Goal: Check status: Check status

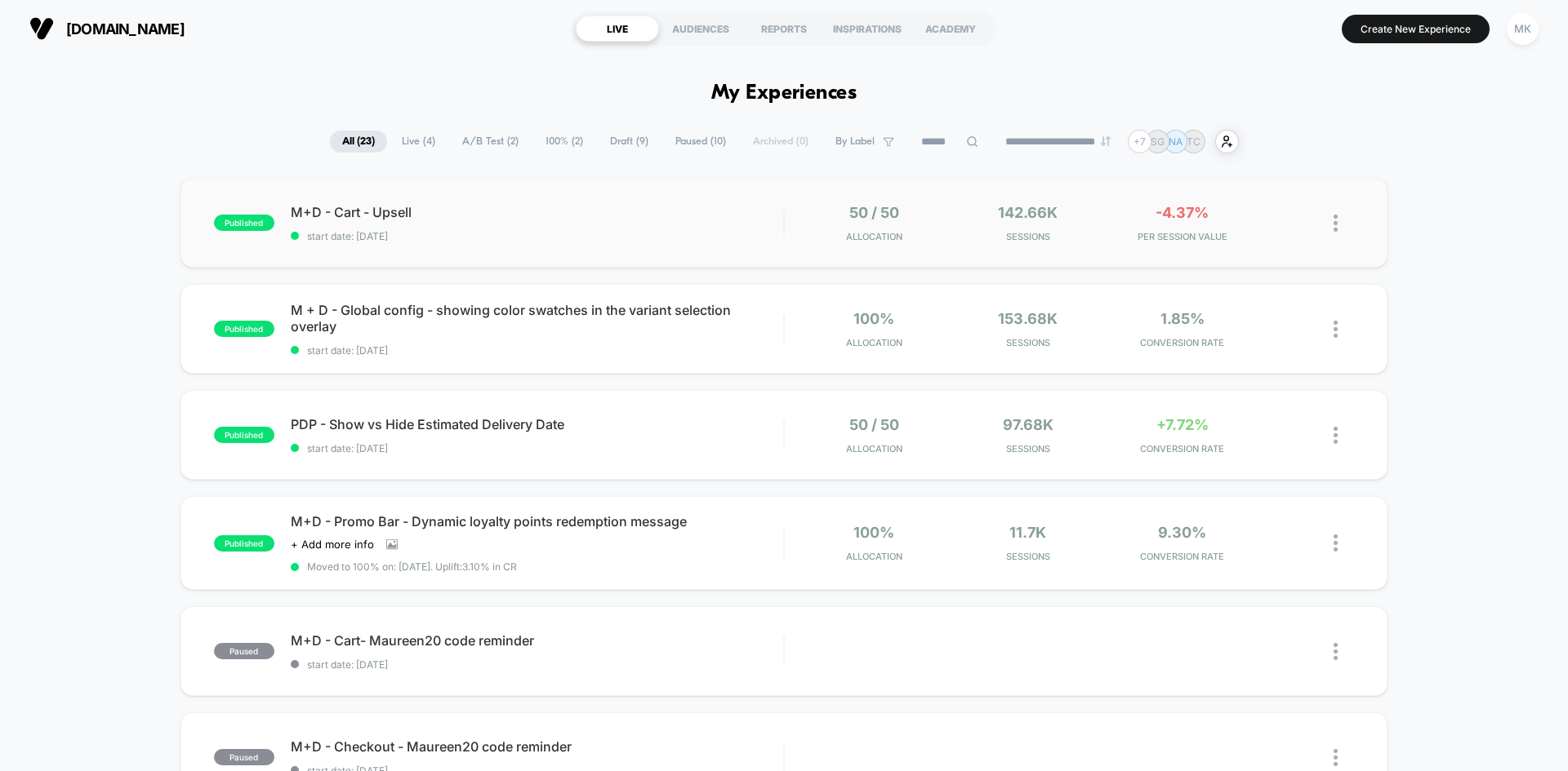
click at [762, 245] on div "published M+D - Cart - Upsell start date: [DATE] 50 / 50 Allocation 142.66k Ses…" at bounding box center [784, 223] width 1207 height 90
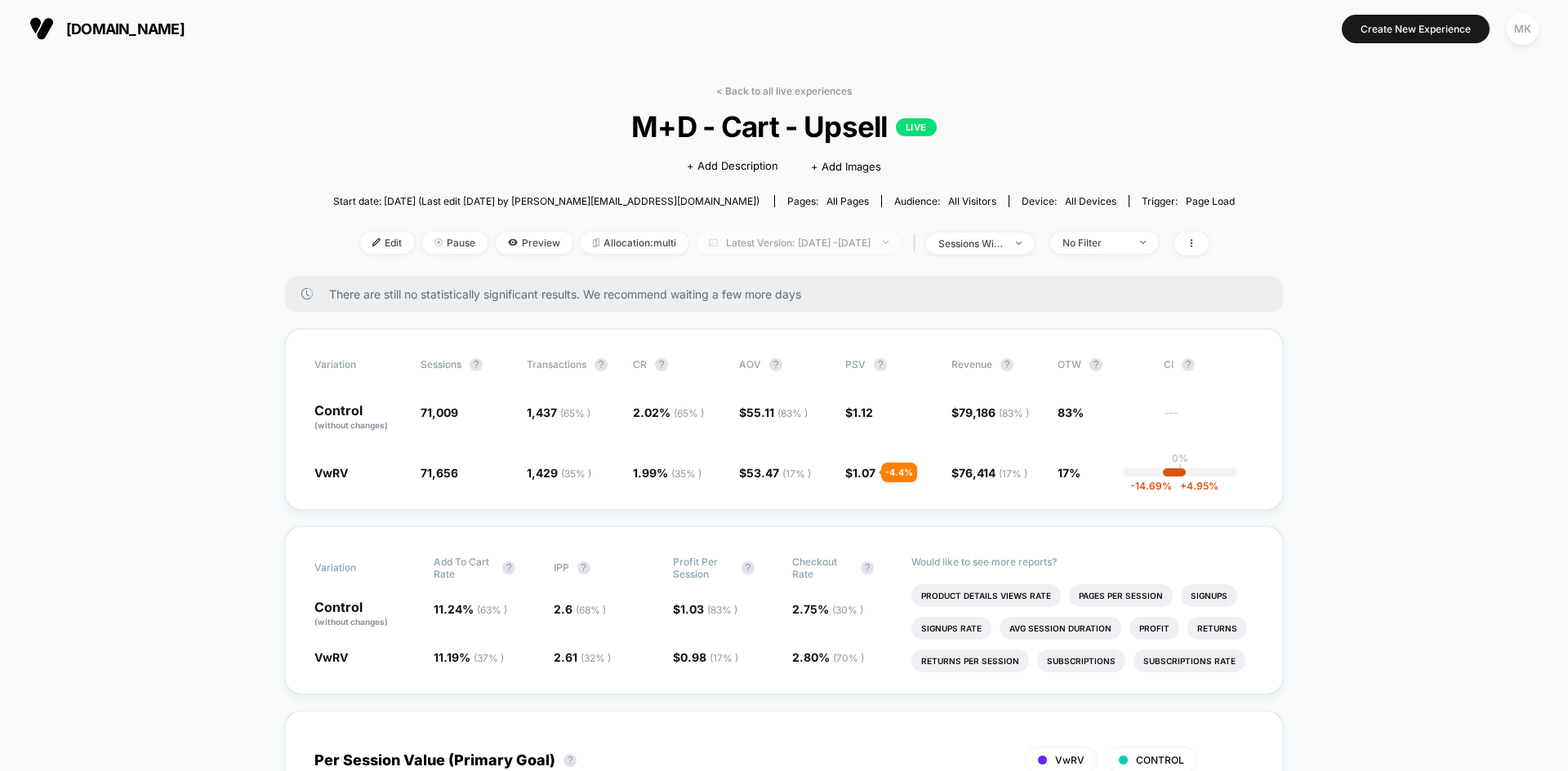
click at [745, 249] on span "Latest Version: [DATE] - [DATE]" at bounding box center [798, 243] width 204 height 22
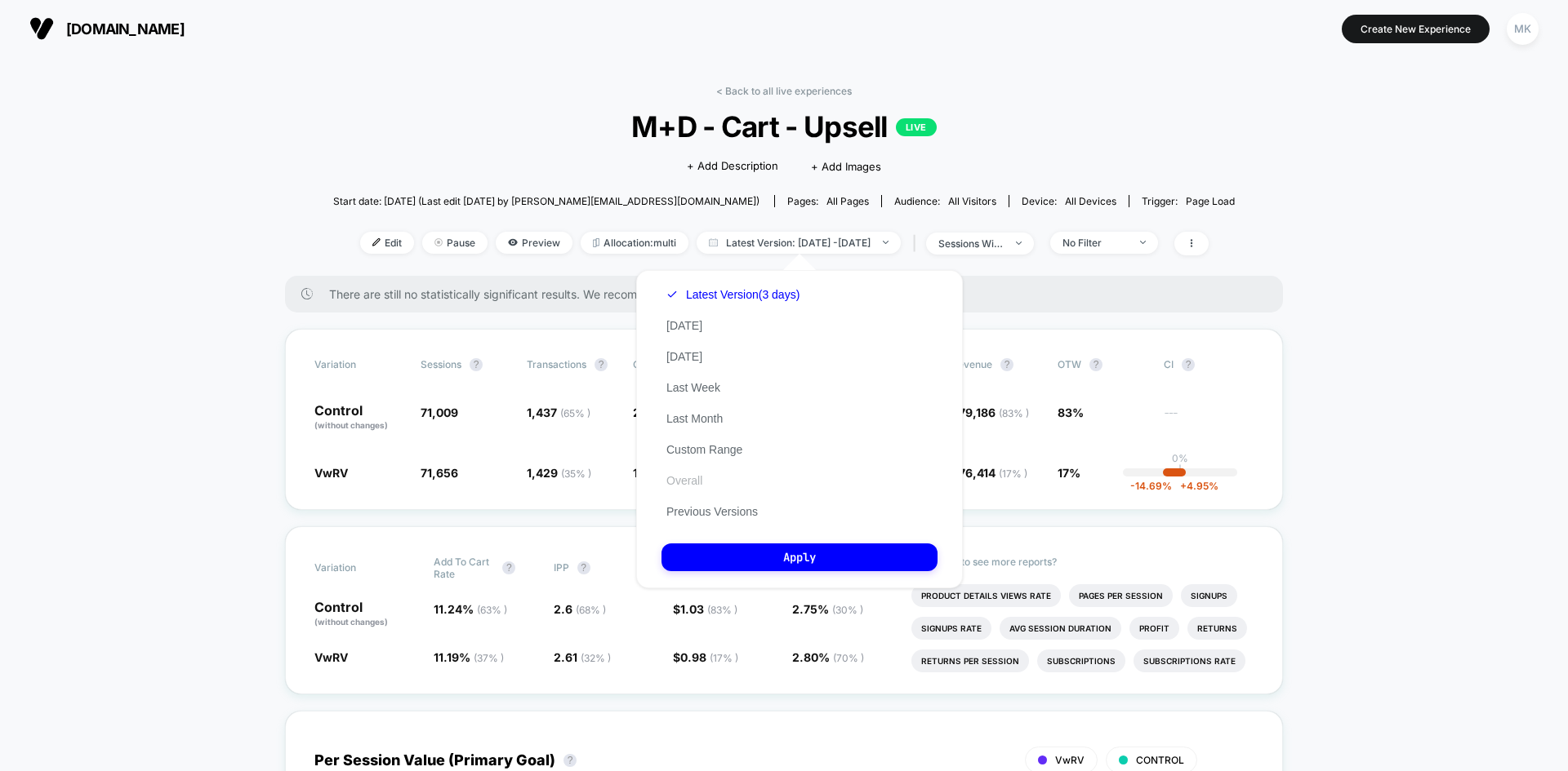
click at [676, 481] on button "Overall" at bounding box center [684, 481] width 46 height 15
click at [808, 555] on button "Apply" at bounding box center [799, 558] width 276 height 27
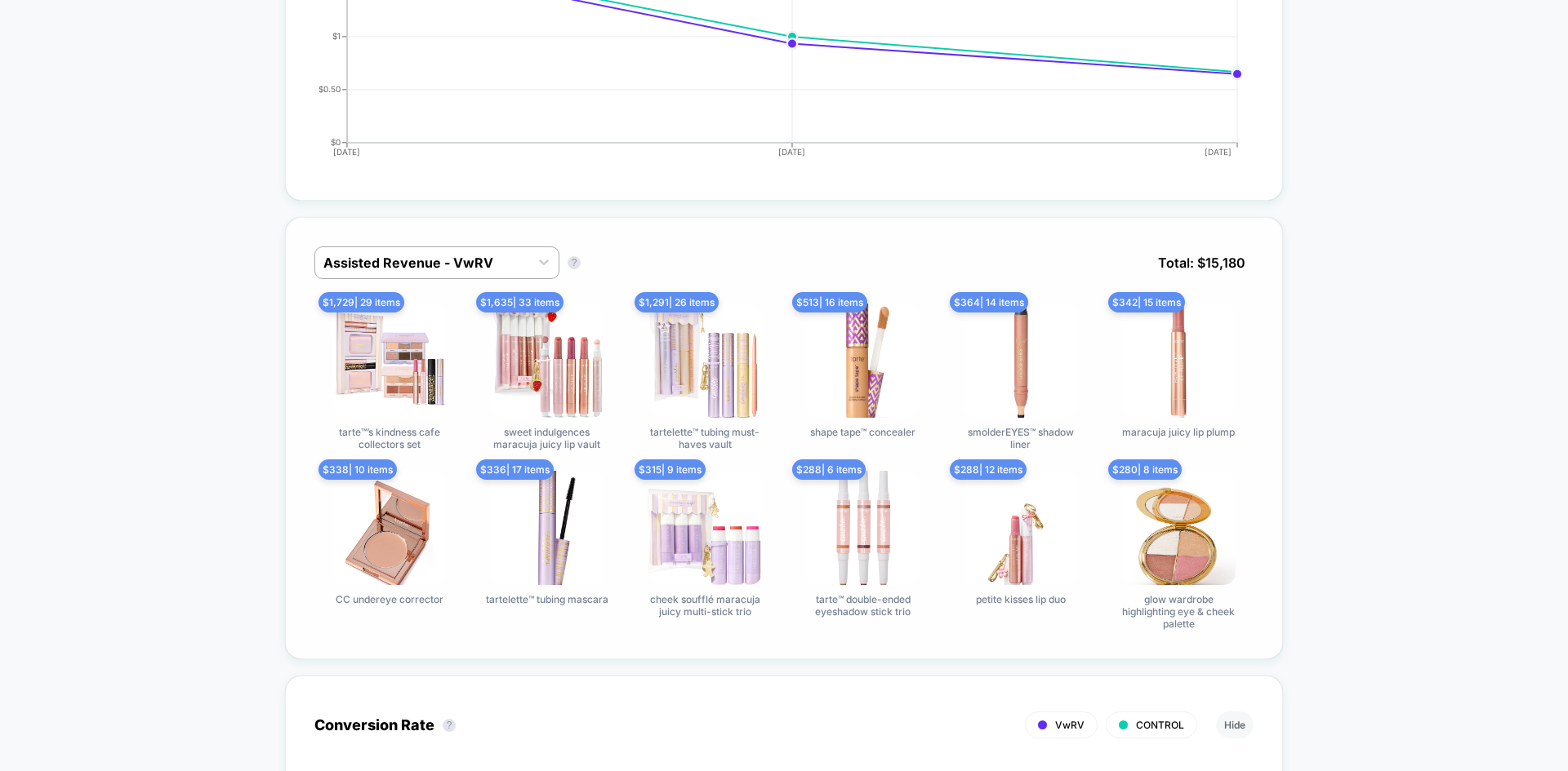
scroll to position [898, 0]
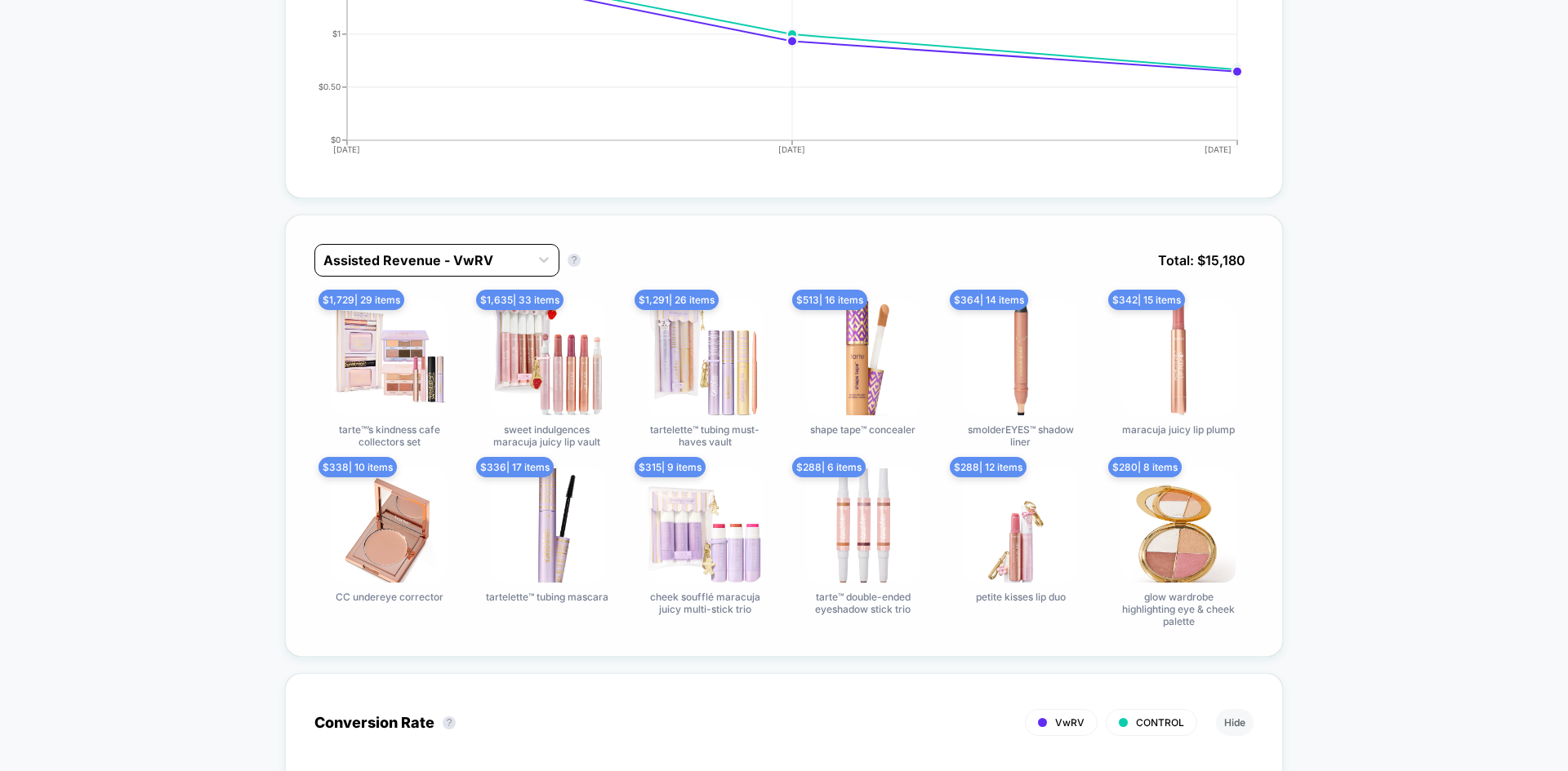
click at [456, 269] on div at bounding box center [422, 260] width 198 height 19
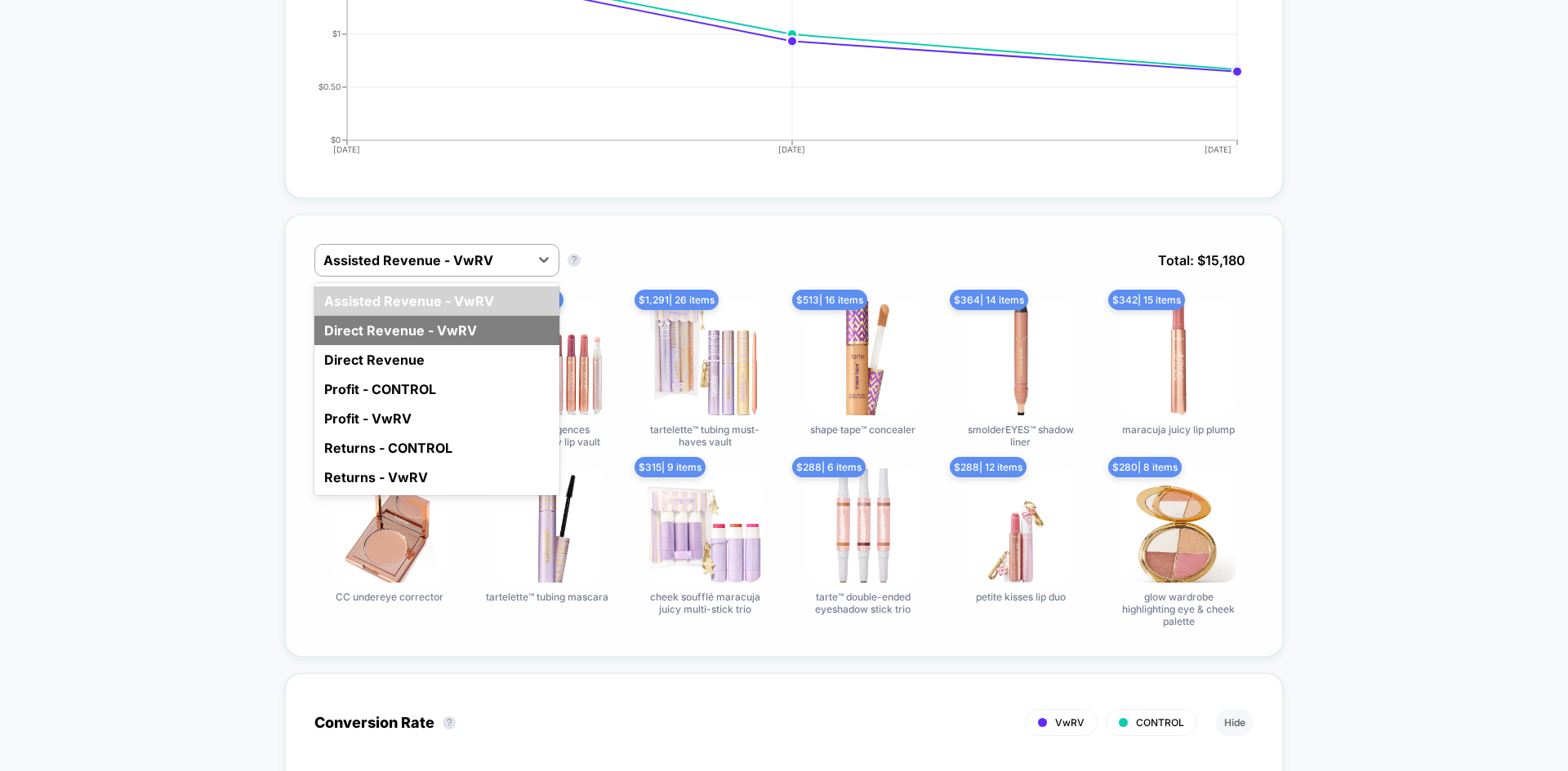
click at [455, 338] on div "Direct Revenue - VwRV" at bounding box center [436, 330] width 245 height 29
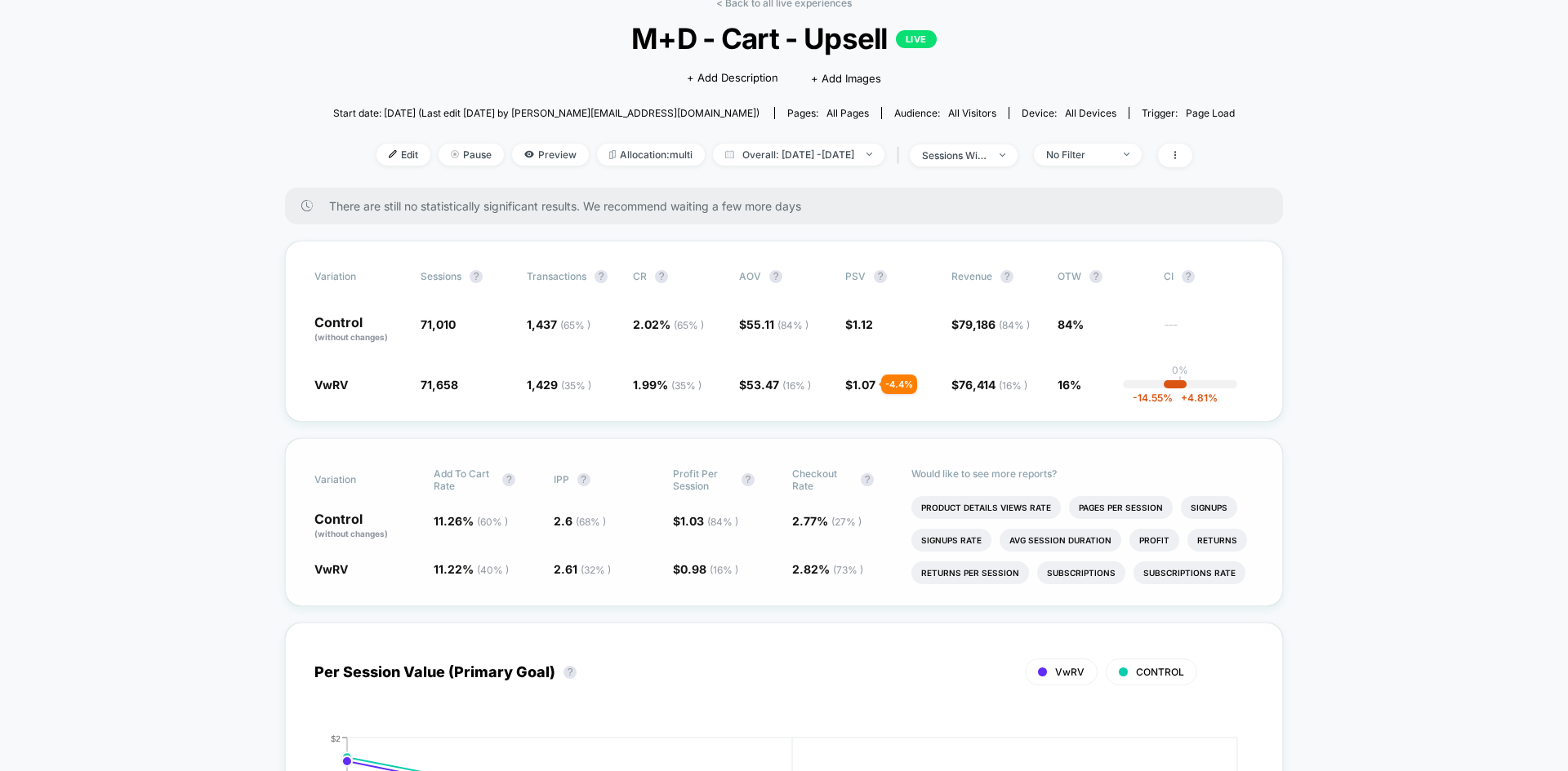
scroll to position [82, 0]
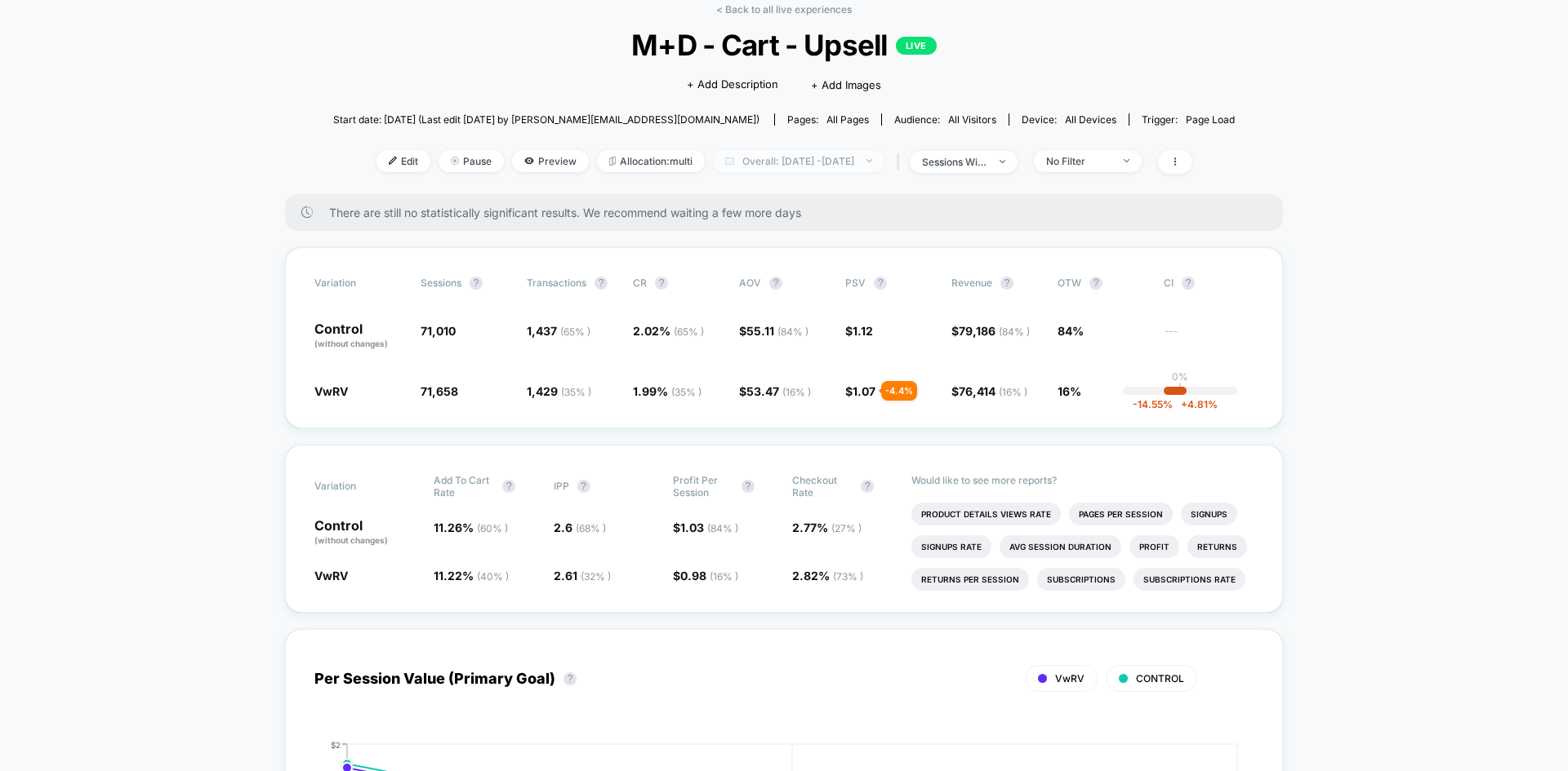
click at [872, 161] on img at bounding box center [869, 160] width 6 height 3
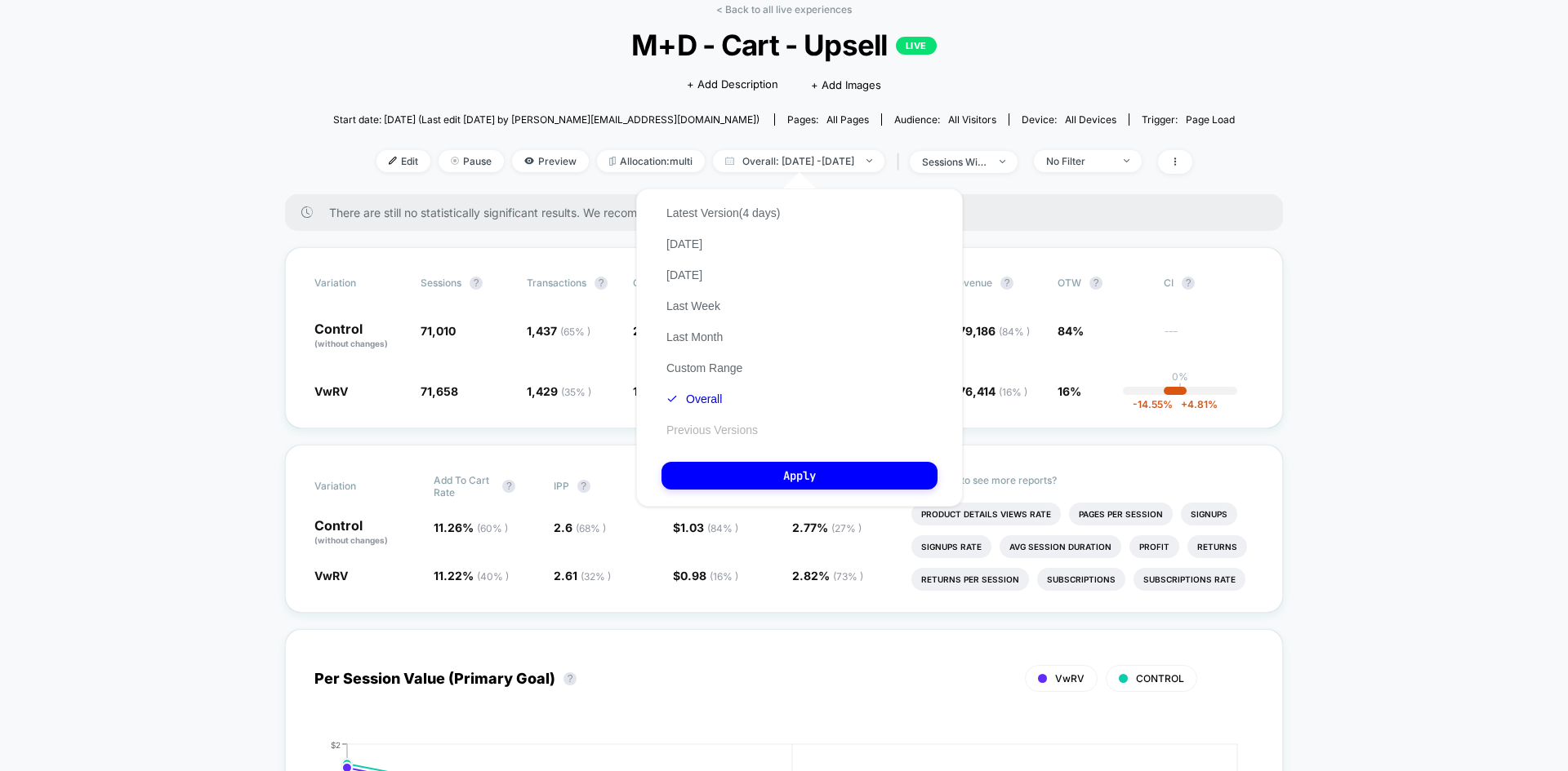
click at [699, 429] on button "Previous Versions" at bounding box center [712, 430] width 101 height 15
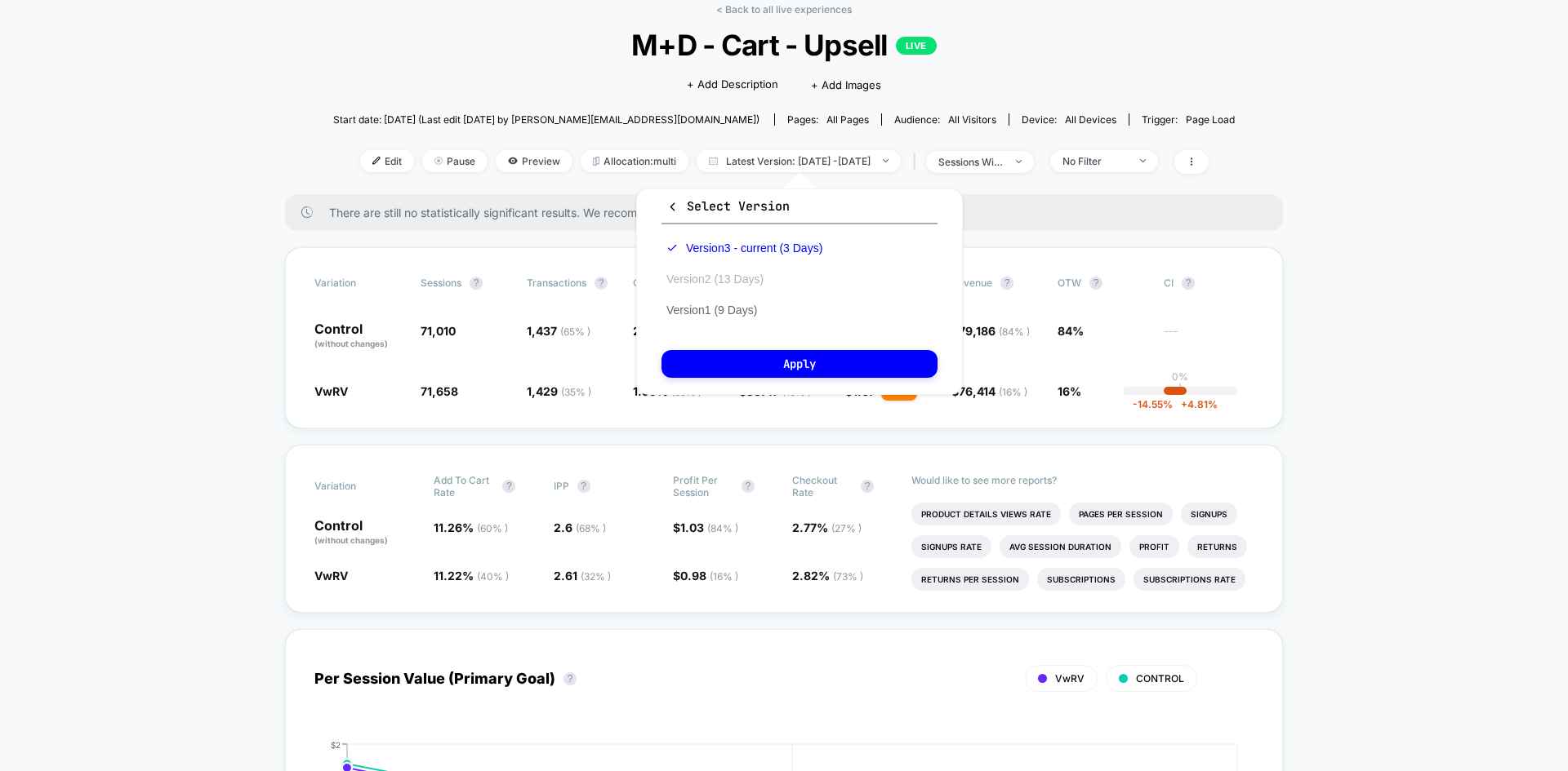
click at [753, 279] on button "Version 2 (13 Days)" at bounding box center [715, 279] width 107 height 15
click at [801, 165] on span "Latest Version: [DATE] - [DATE]" at bounding box center [798, 161] width 204 height 22
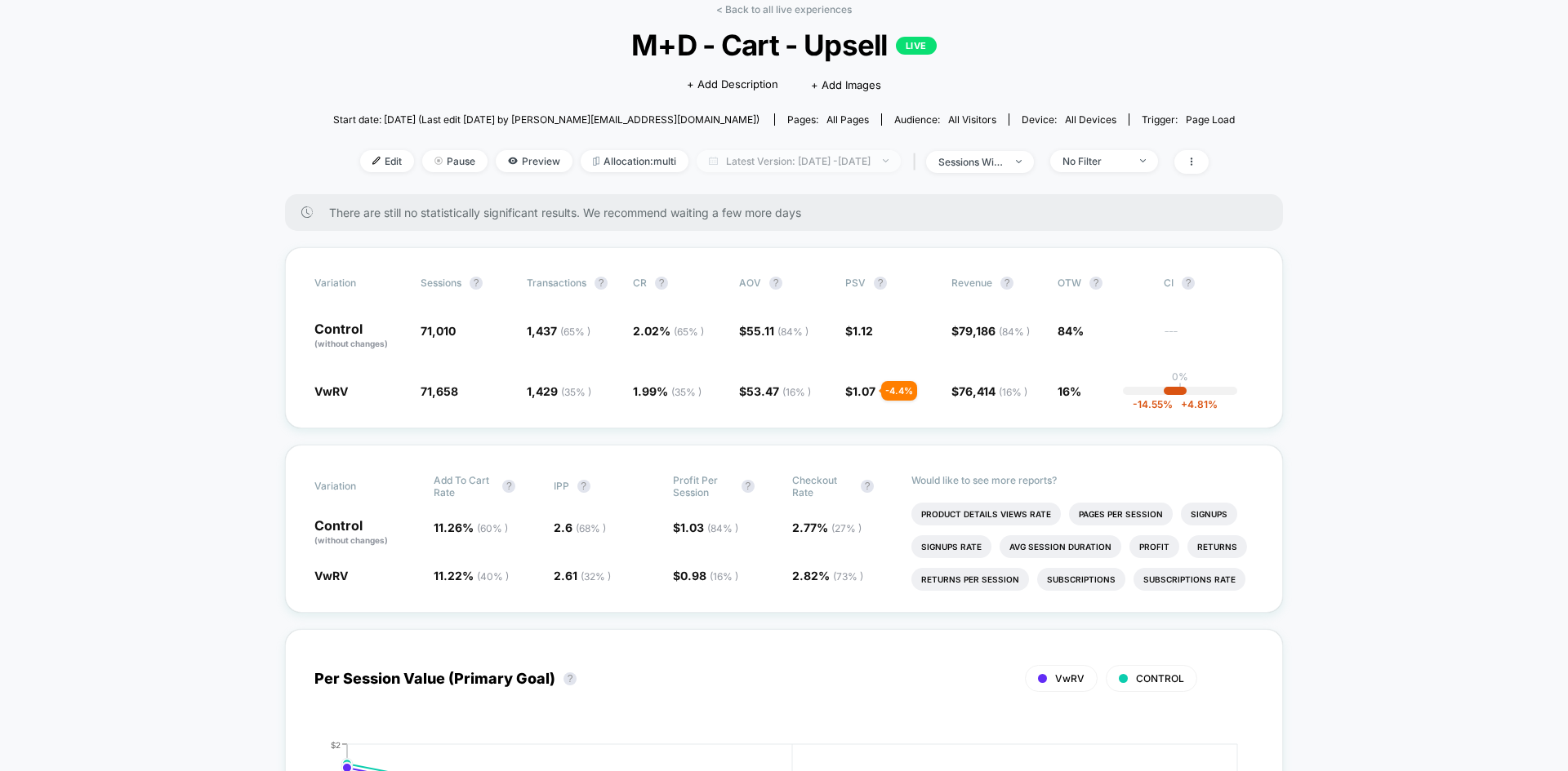
click at [801, 165] on span "Latest Version: [DATE] - [DATE]" at bounding box center [798, 161] width 204 height 22
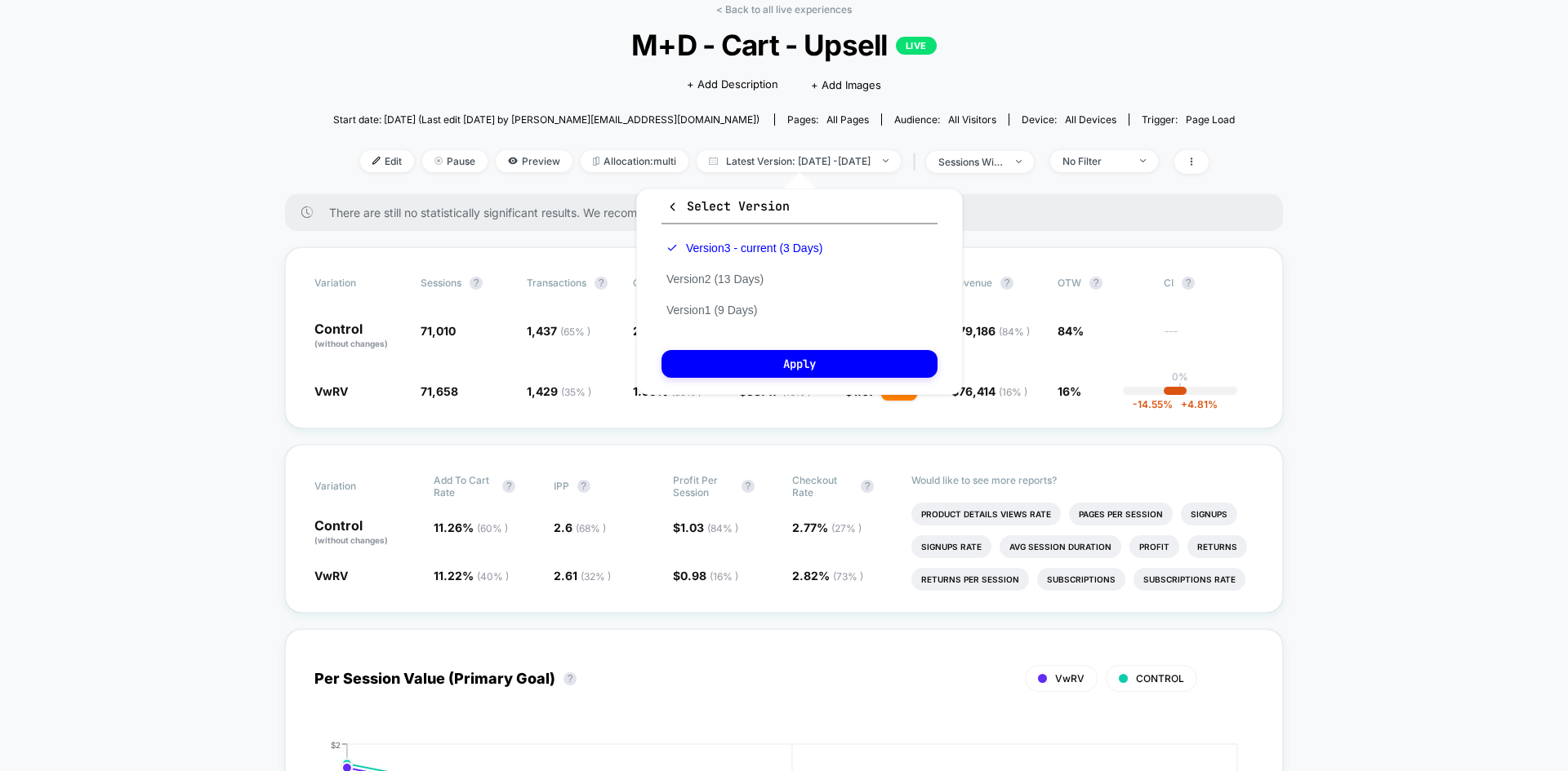
drag, startPoint x: 675, startPoint y: 200, endPoint x: 710, endPoint y: 193, distance: 35.7
click at [674, 201] on icon "button" at bounding box center [672, 207] width 13 height 13
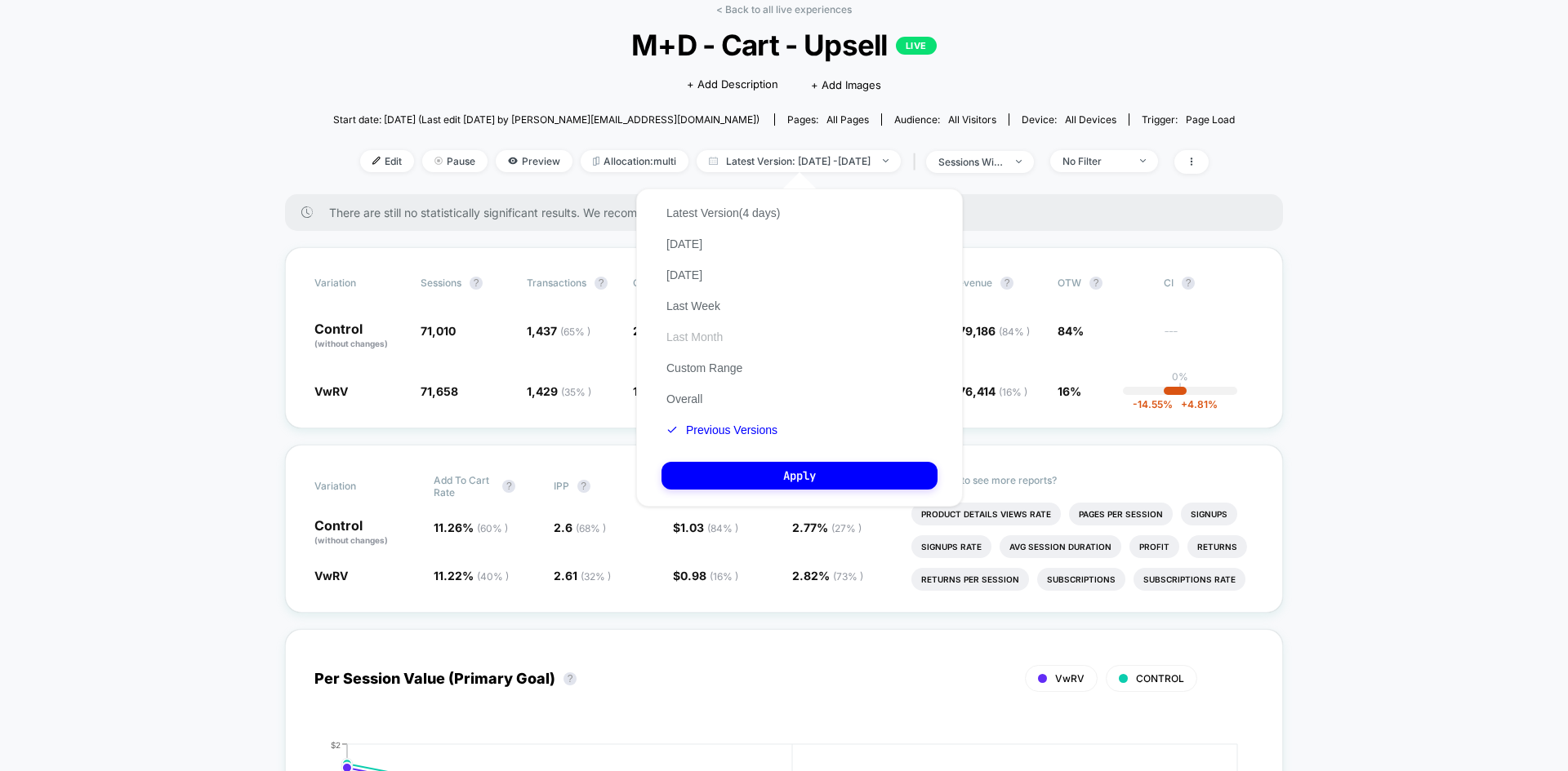
click at [707, 338] on button "Last Month" at bounding box center [694, 336] width 66 height 15
click at [811, 480] on button "Apply" at bounding box center [799, 476] width 276 height 27
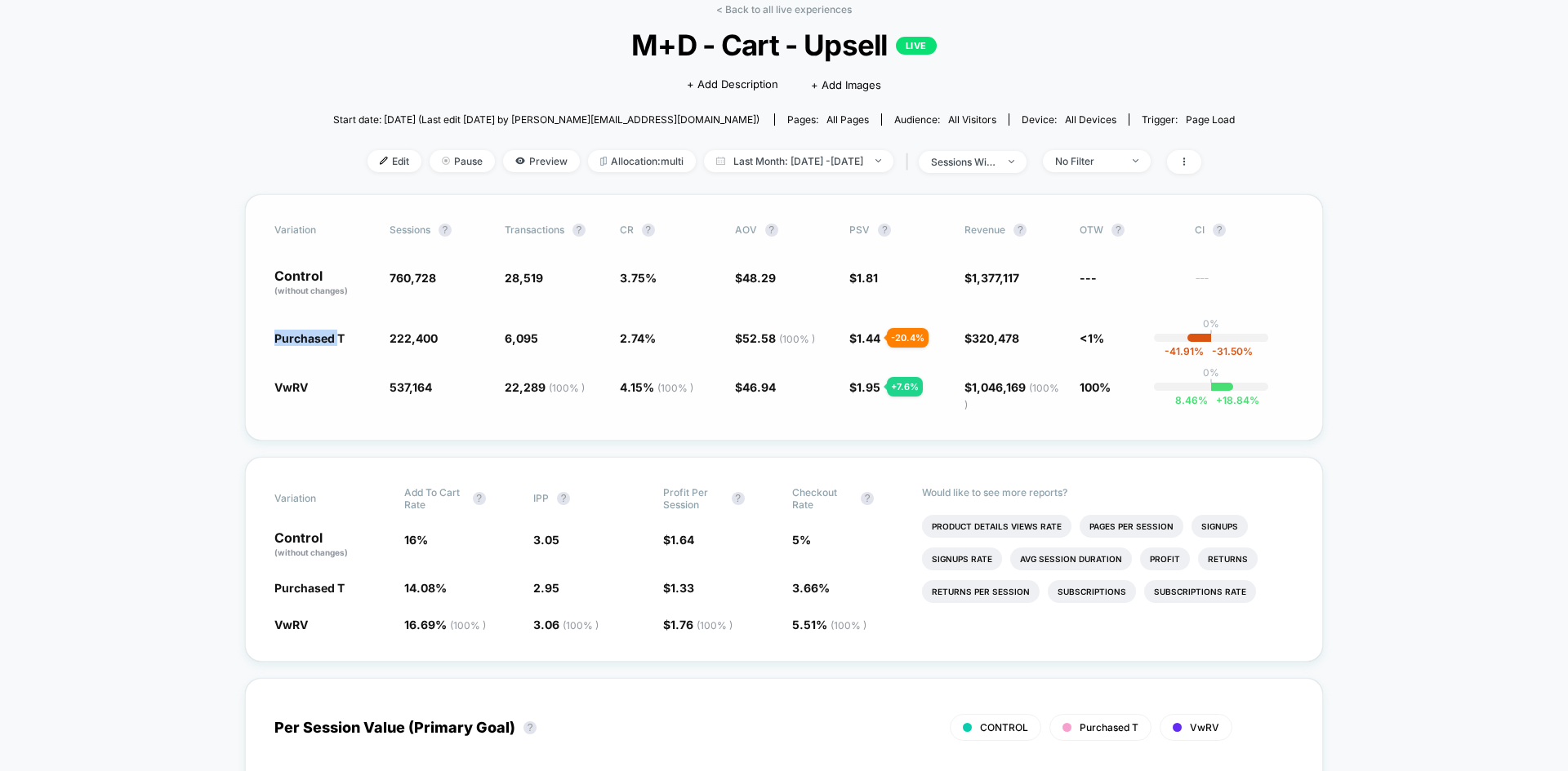
drag, startPoint x: 336, startPoint y: 336, endPoint x: 269, endPoint y: 337, distance: 67.0
click at [269, 337] on div "Variation Sessions ? Transactions ? CR ? AOV ? PSV ? Revenue ? OTW ? CI ? Contr…" at bounding box center [783, 317] width 1078 height 247
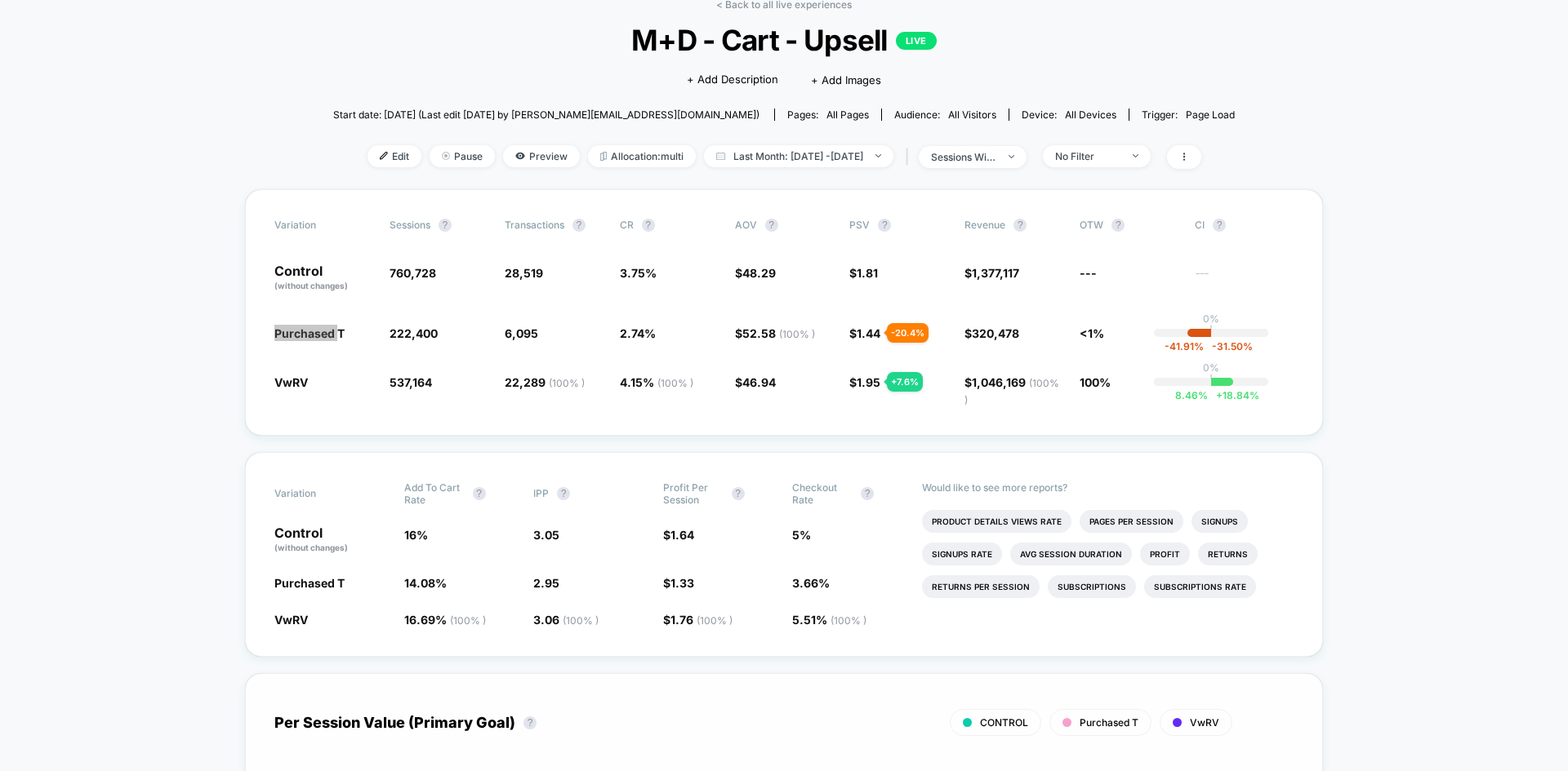
scroll to position [82, 0]
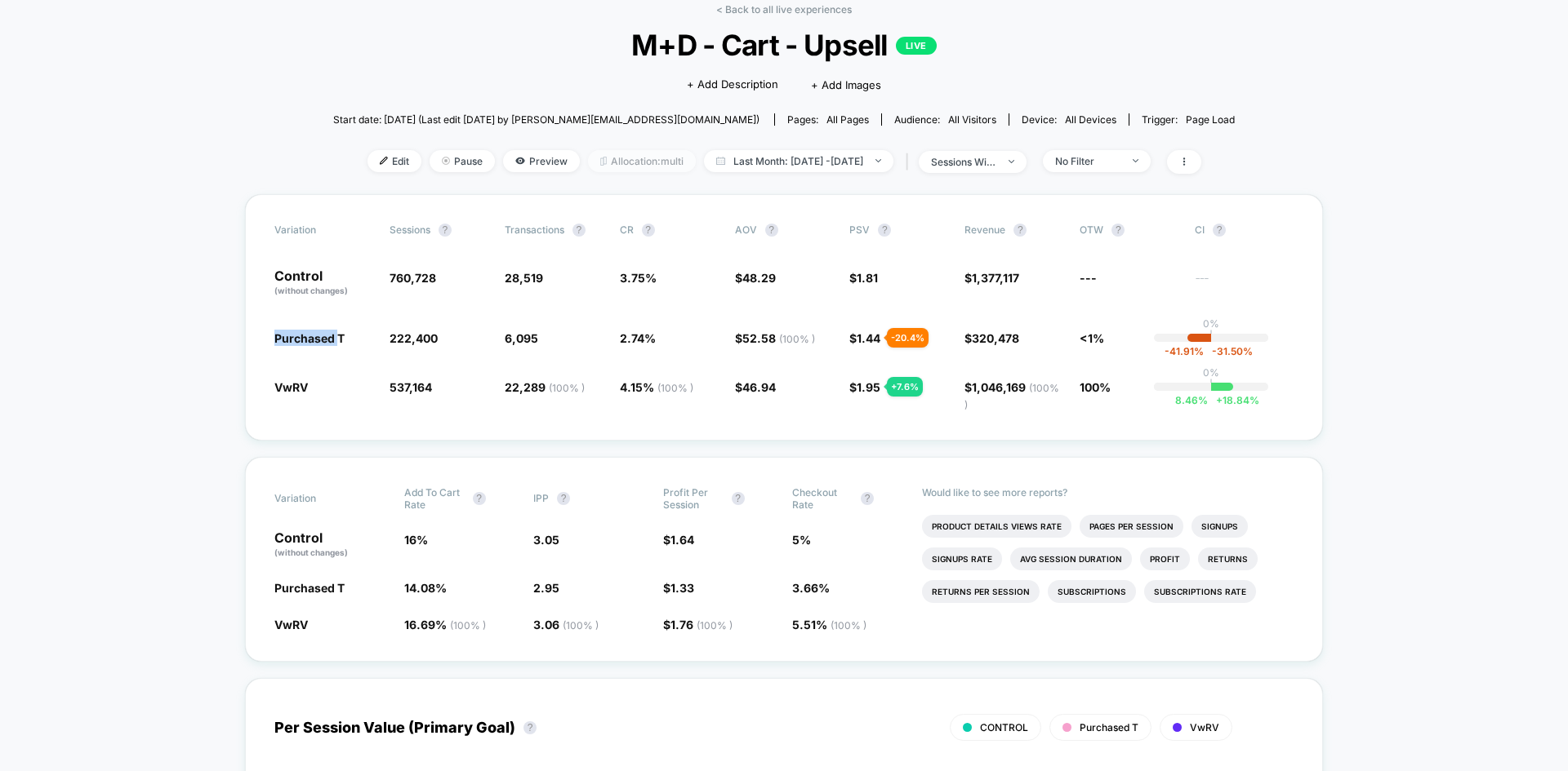
click at [633, 158] on span "Allocation: multi" at bounding box center [642, 161] width 108 height 22
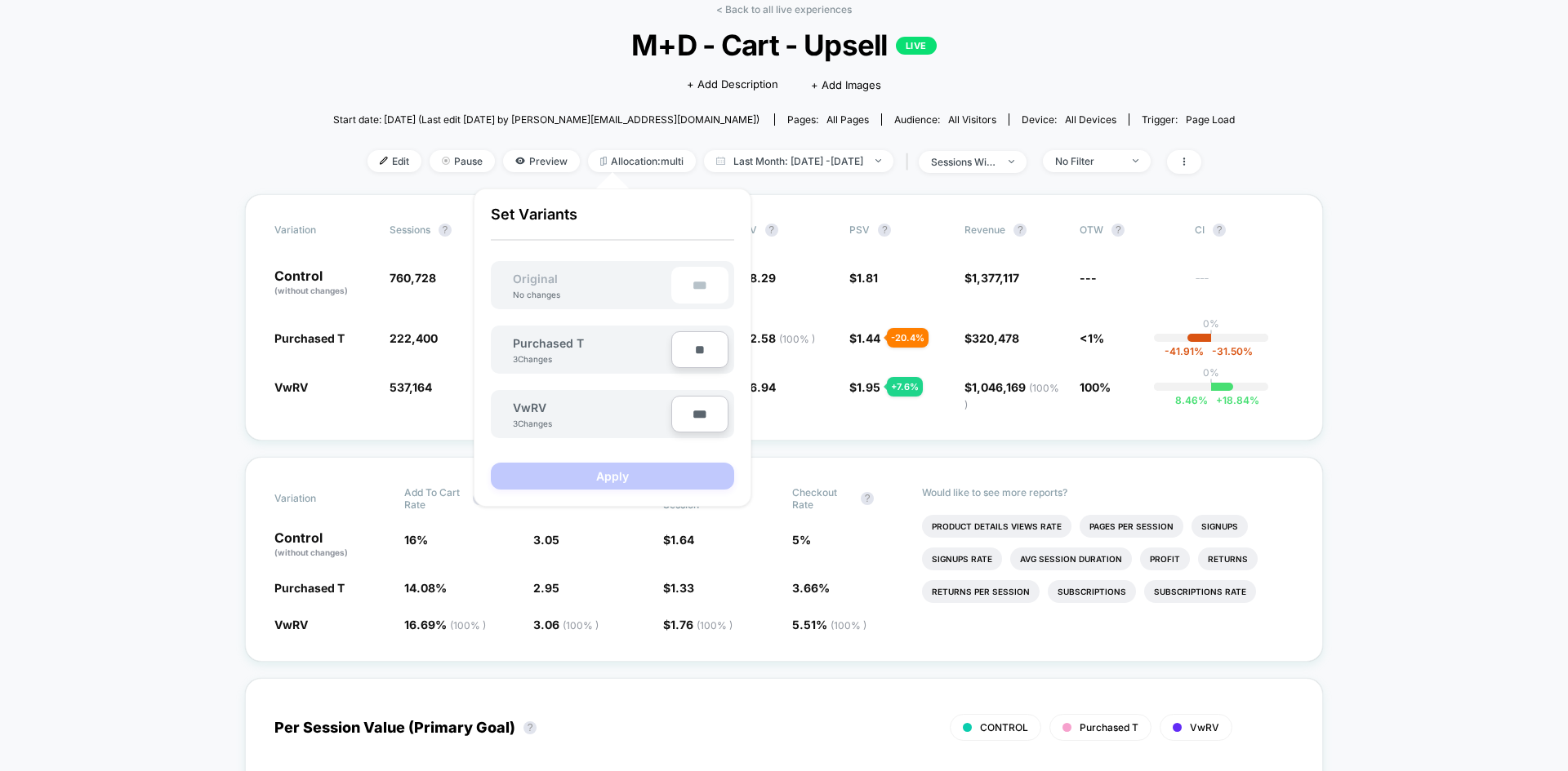
click at [565, 338] on span "Purchased T" at bounding box center [548, 343] width 71 height 14
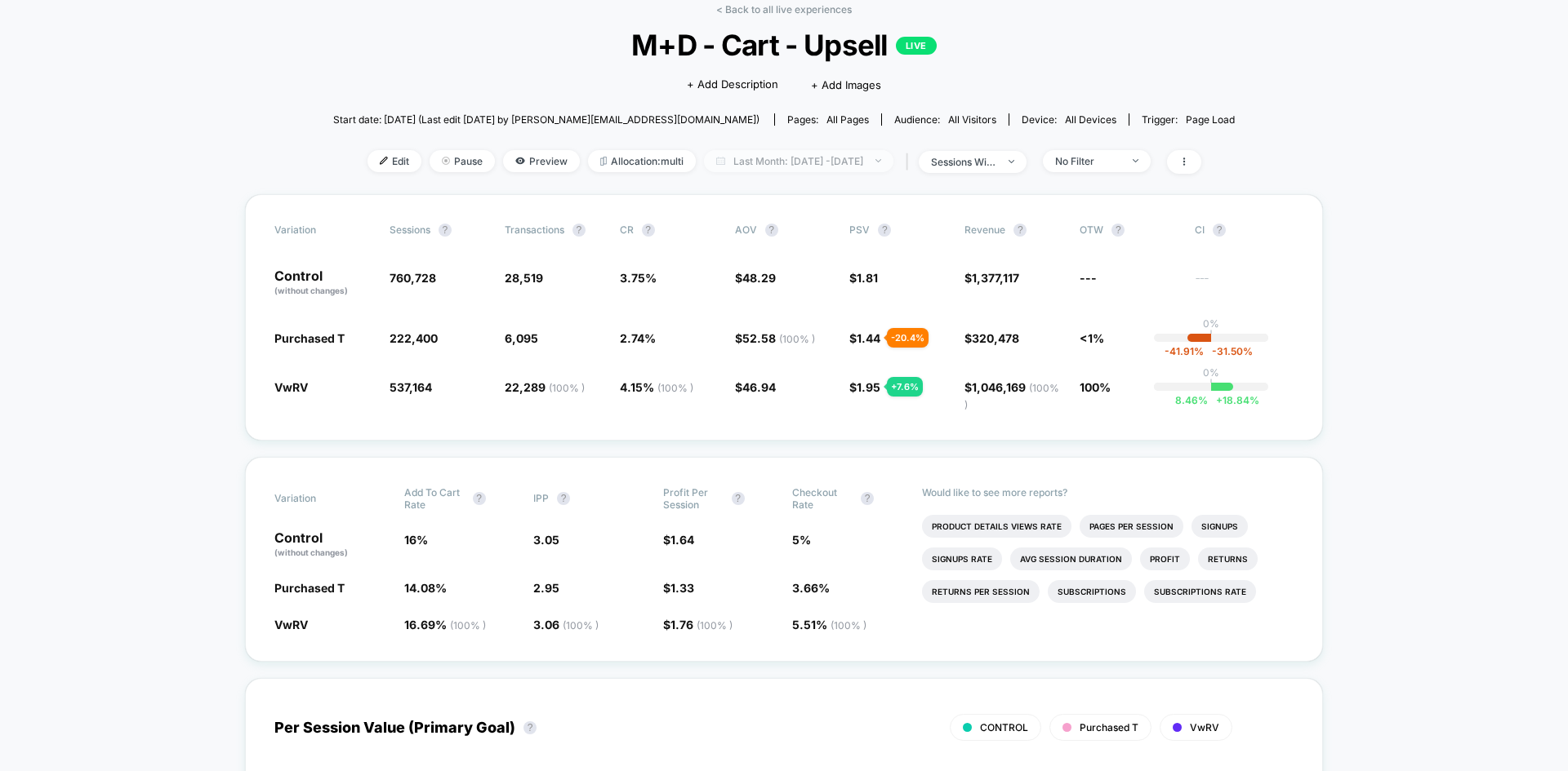
click at [779, 165] on span "Last Month: [DATE] - [DATE]" at bounding box center [799, 161] width 189 height 22
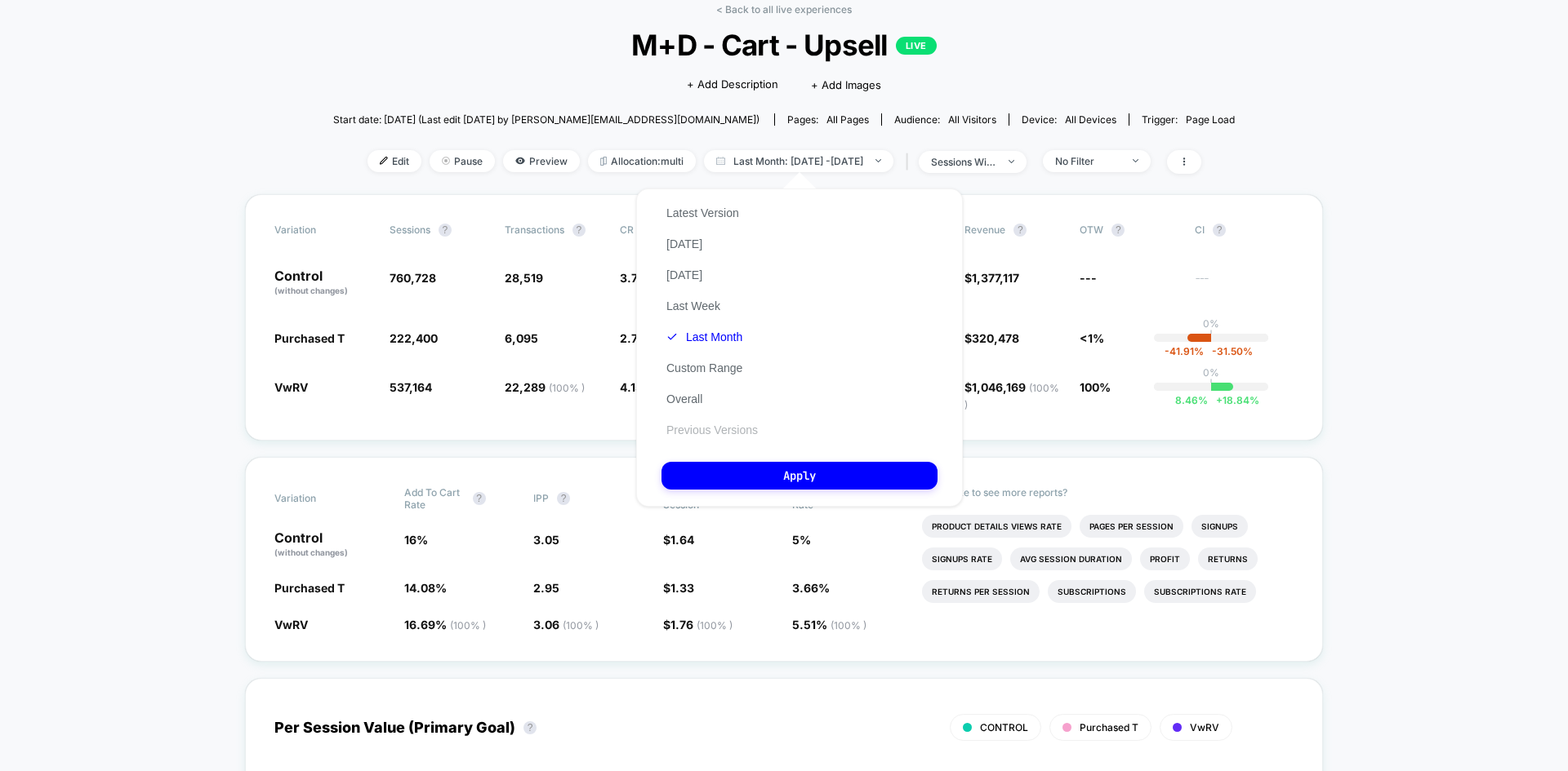
click at [715, 433] on button "Previous Versions" at bounding box center [712, 430] width 101 height 15
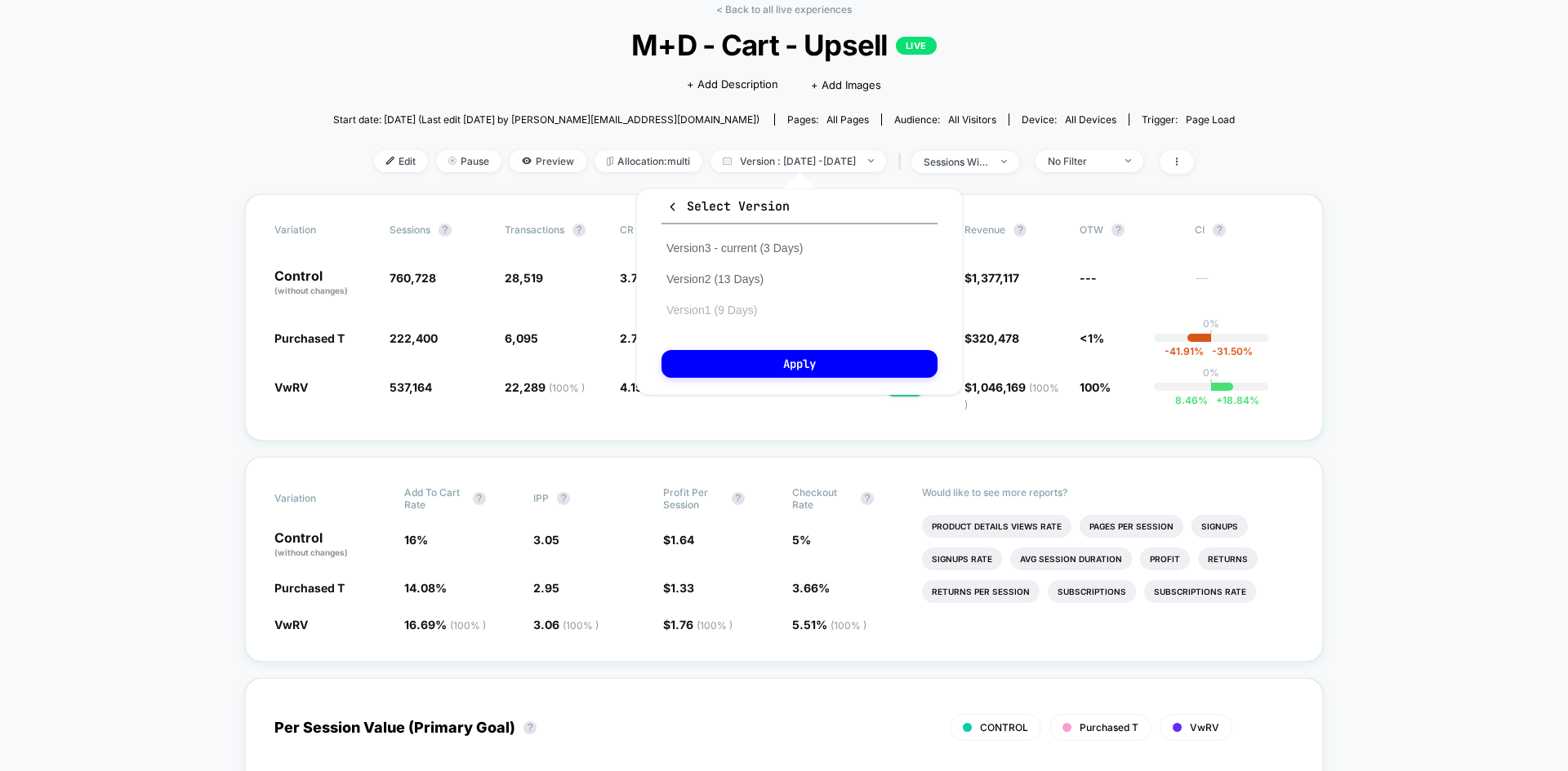
click at [754, 309] on button "Version 1 (9 Days)" at bounding box center [711, 310] width 100 height 15
click at [794, 363] on button "Apply" at bounding box center [799, 364] width 276 height 27
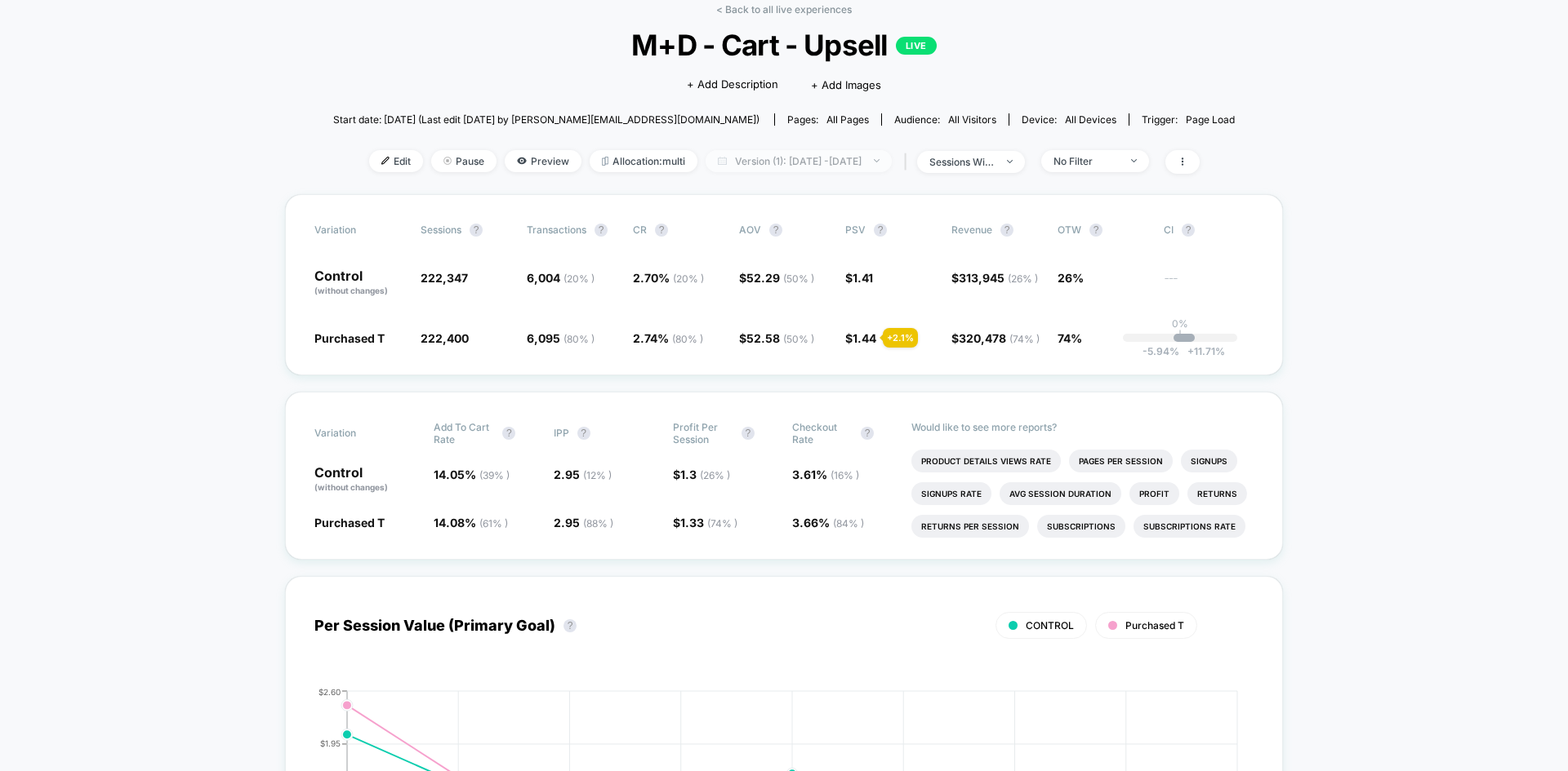
click at [891, 164] on span "Version (1): [DATE] - [DATE]" at bounding box center [798, 161] width 186 height 22
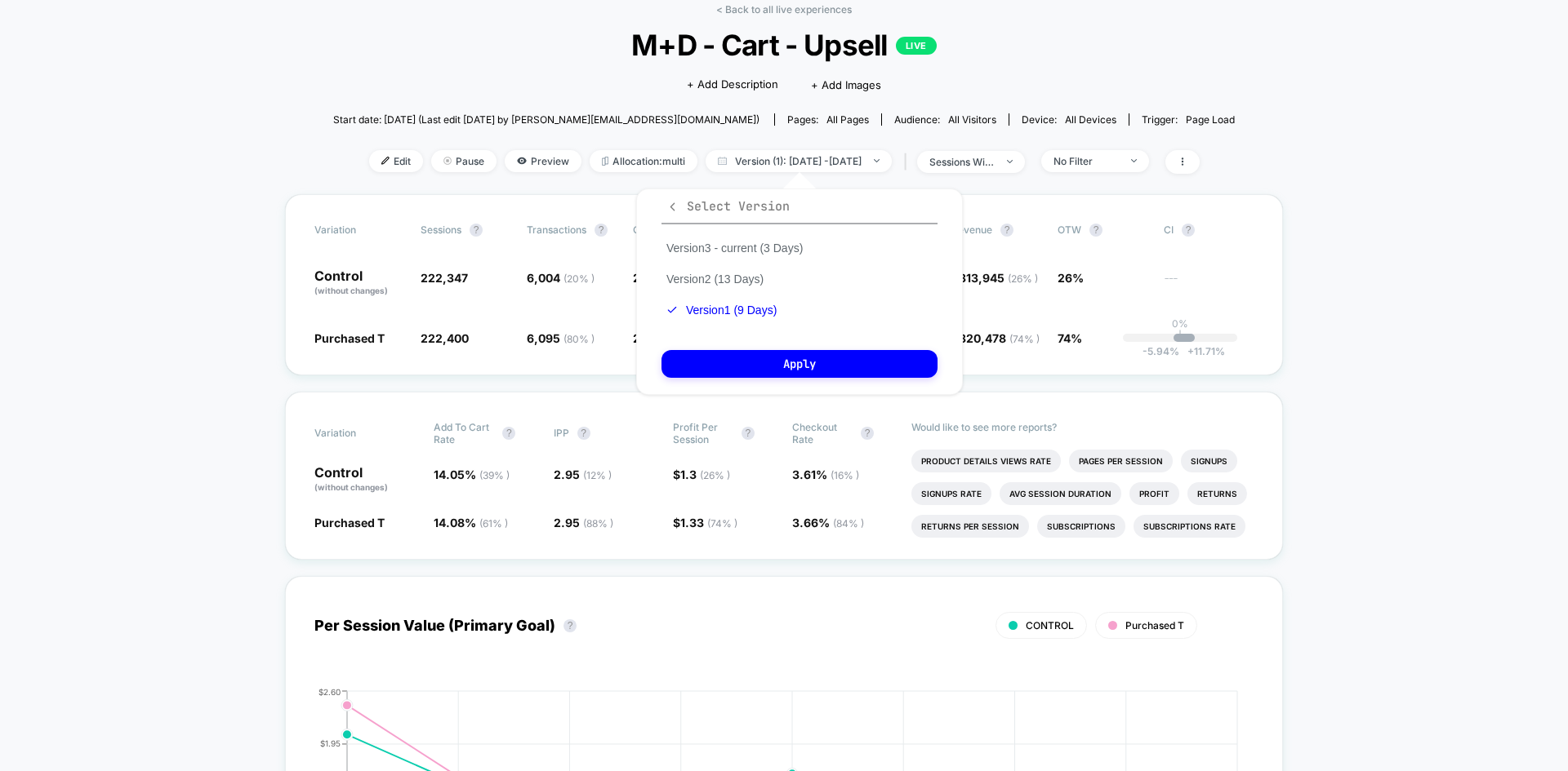
click at [678, 209] on icon "button" at bounding box center [672, 207] width 13 height 13
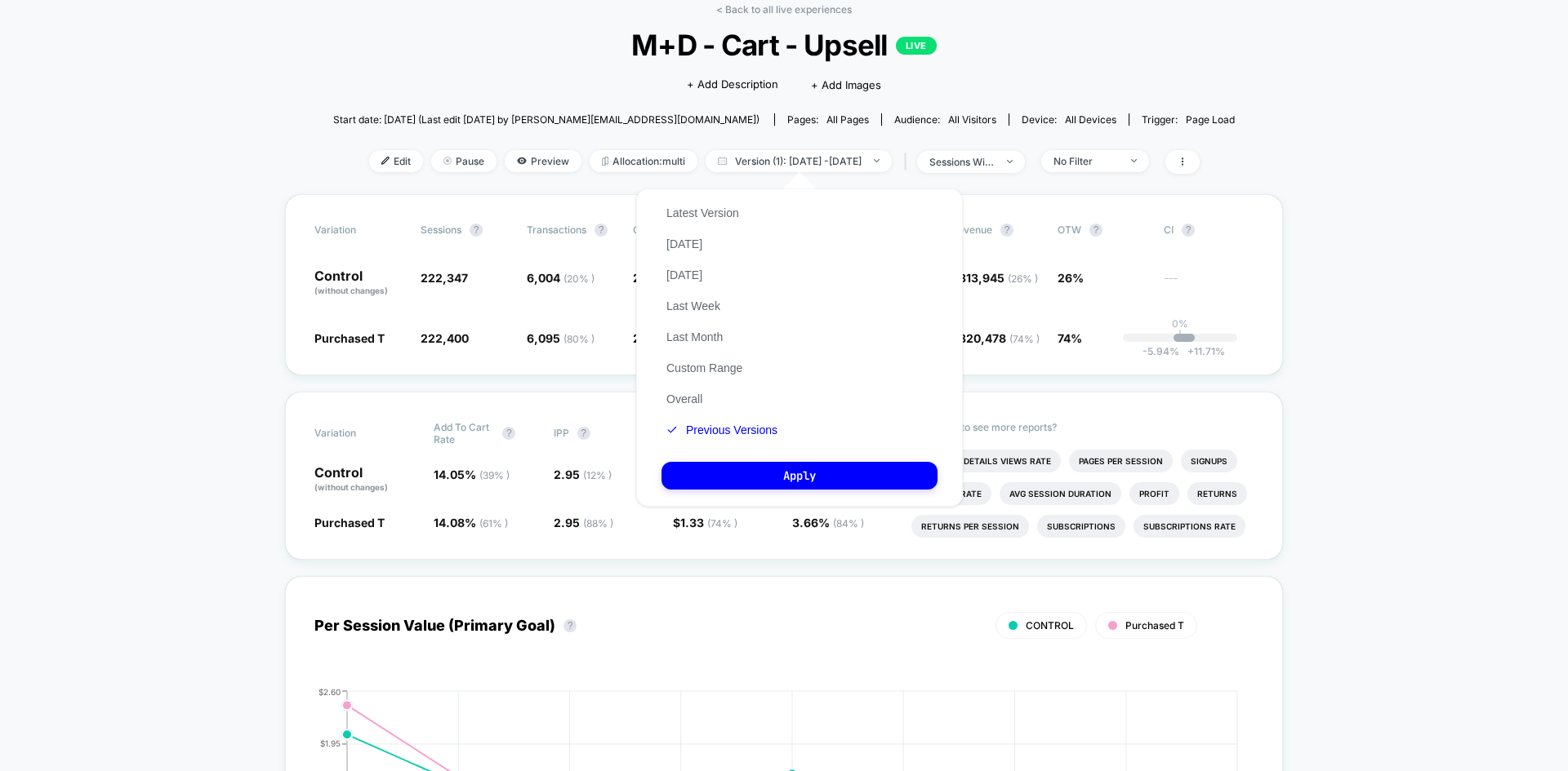
click at [728, 359] on div "Latest Version [DATE] [DATE] Last Week Last Month Custom Range Overall Previous…" at bounding box center [722, 322] width 121 height 249
click at [730, 368] on button "Custom Range" at bounding box center [704, 367] width 86 height 15
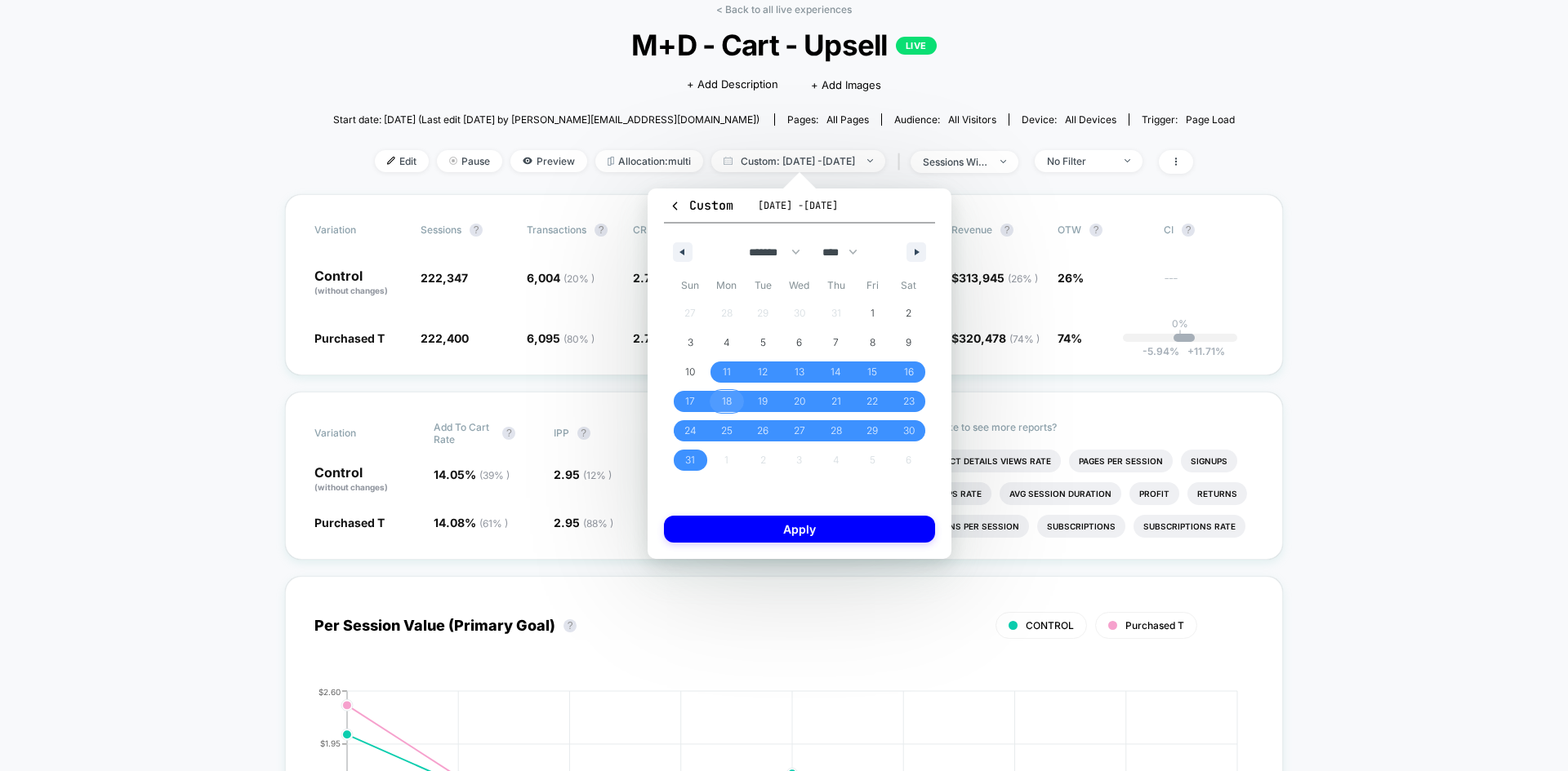
click at [725, 399] on span "18" at bounding box center [726, 402] width 10 height 29
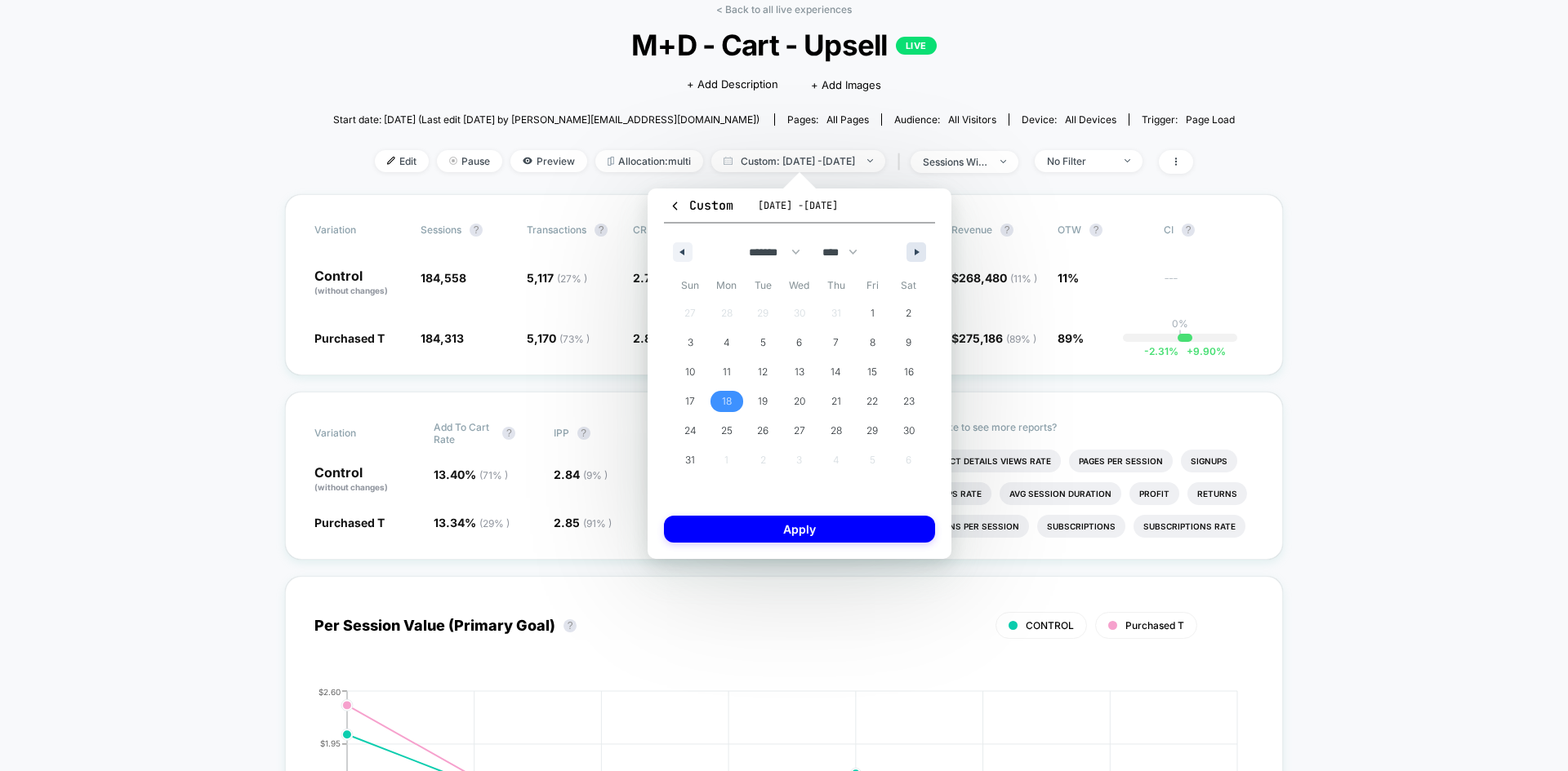
click at [918, 248] on button "button" at bounding box center [916, 252] width 20 height 19
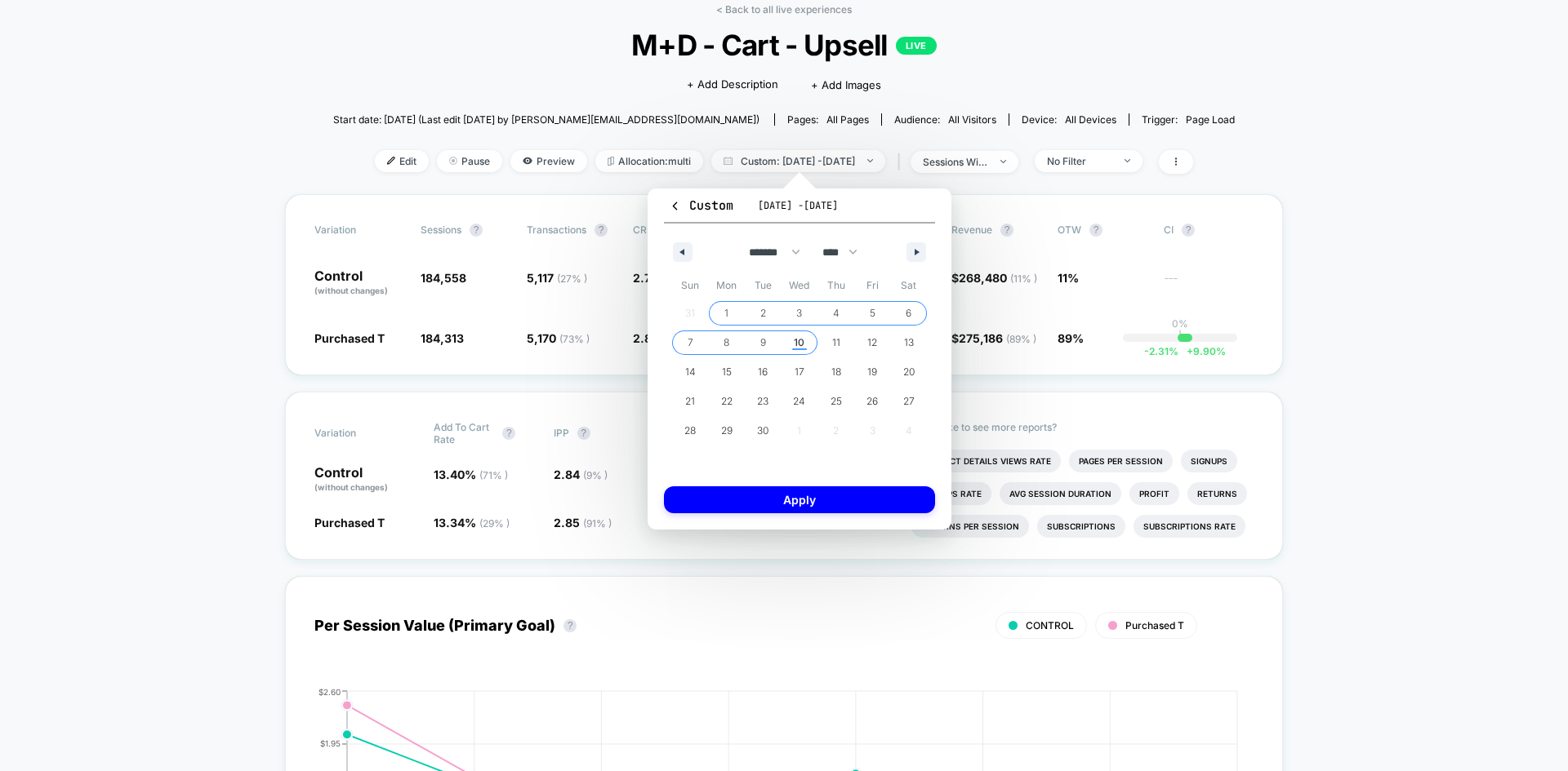
click at [794, 343] on span "10" at bounding box center [799, 343] width 11 height 29
select select "*"
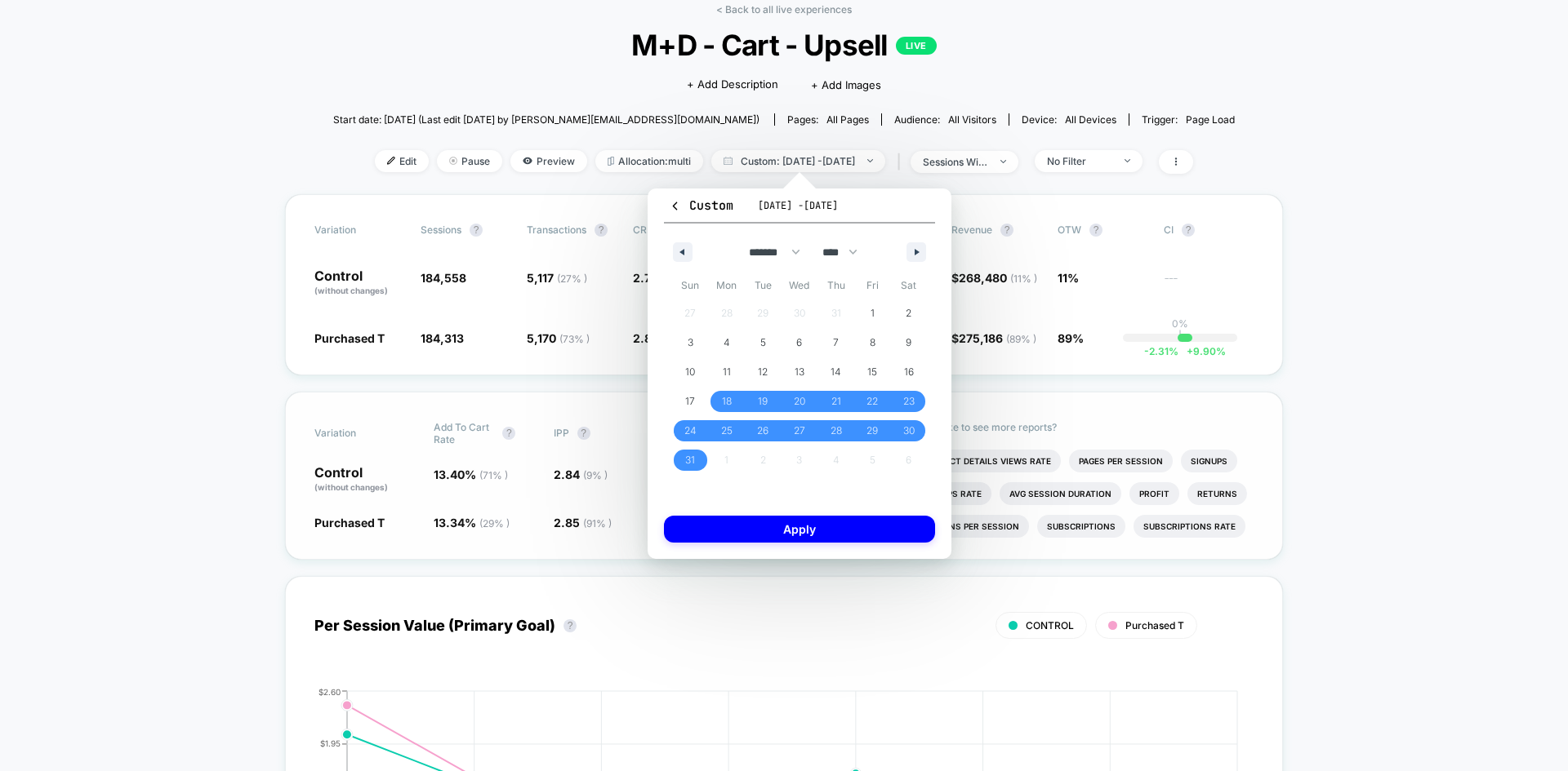
click at [850, 522] on button "Apply" at bounding box center [800, 529] width 271 height 27
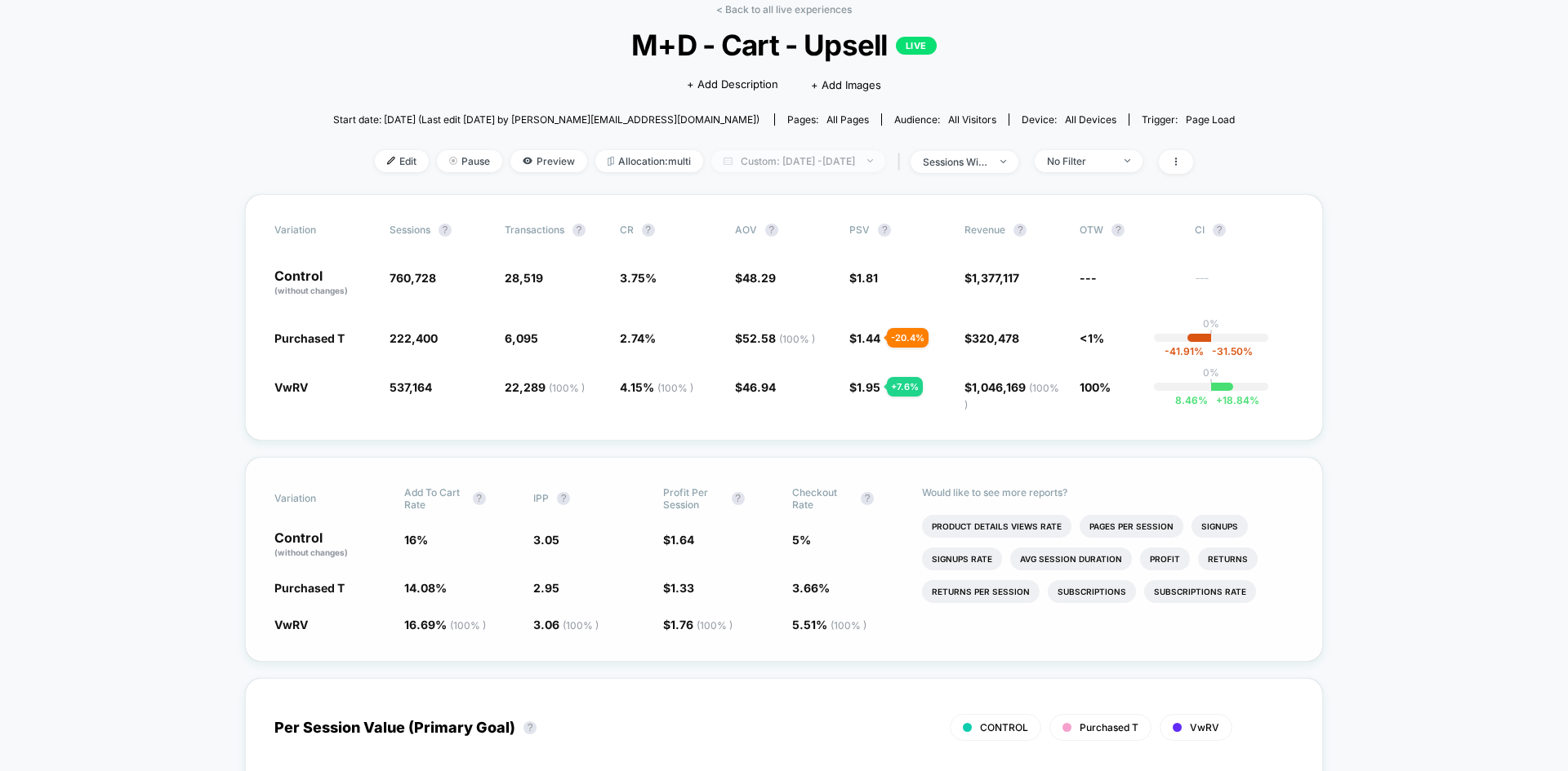
click at [810, 160] on span "Custom: [DATE] - [DATE]" at bounding box center [798, 161] width 174 height 22
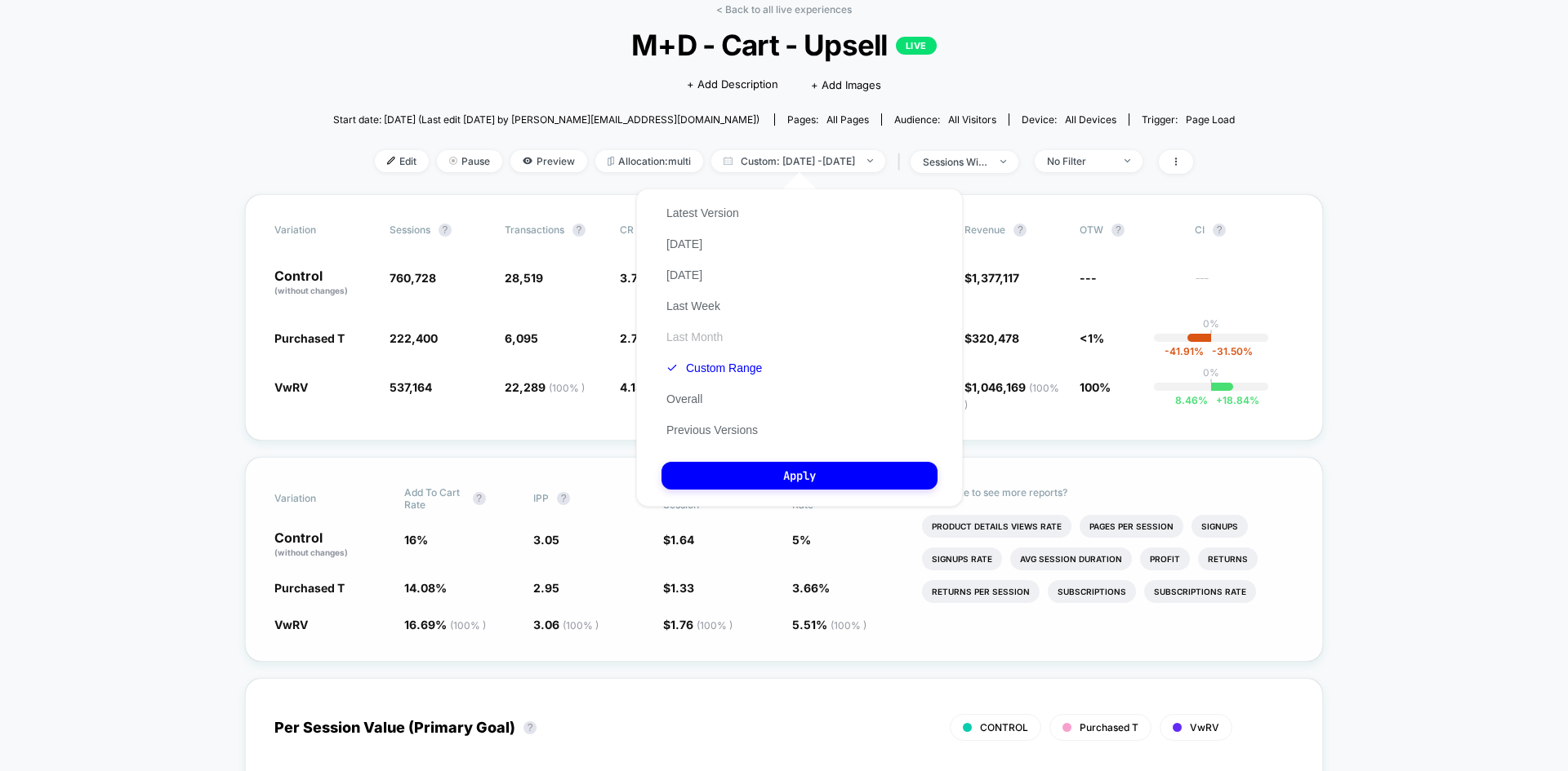
click at [710, 332] on button "Last Month" at bounding box center [694, 336] width 66 height 15
click at [801, 475] on button "Apply" at bounding box center [799, 476] width 276 height 27
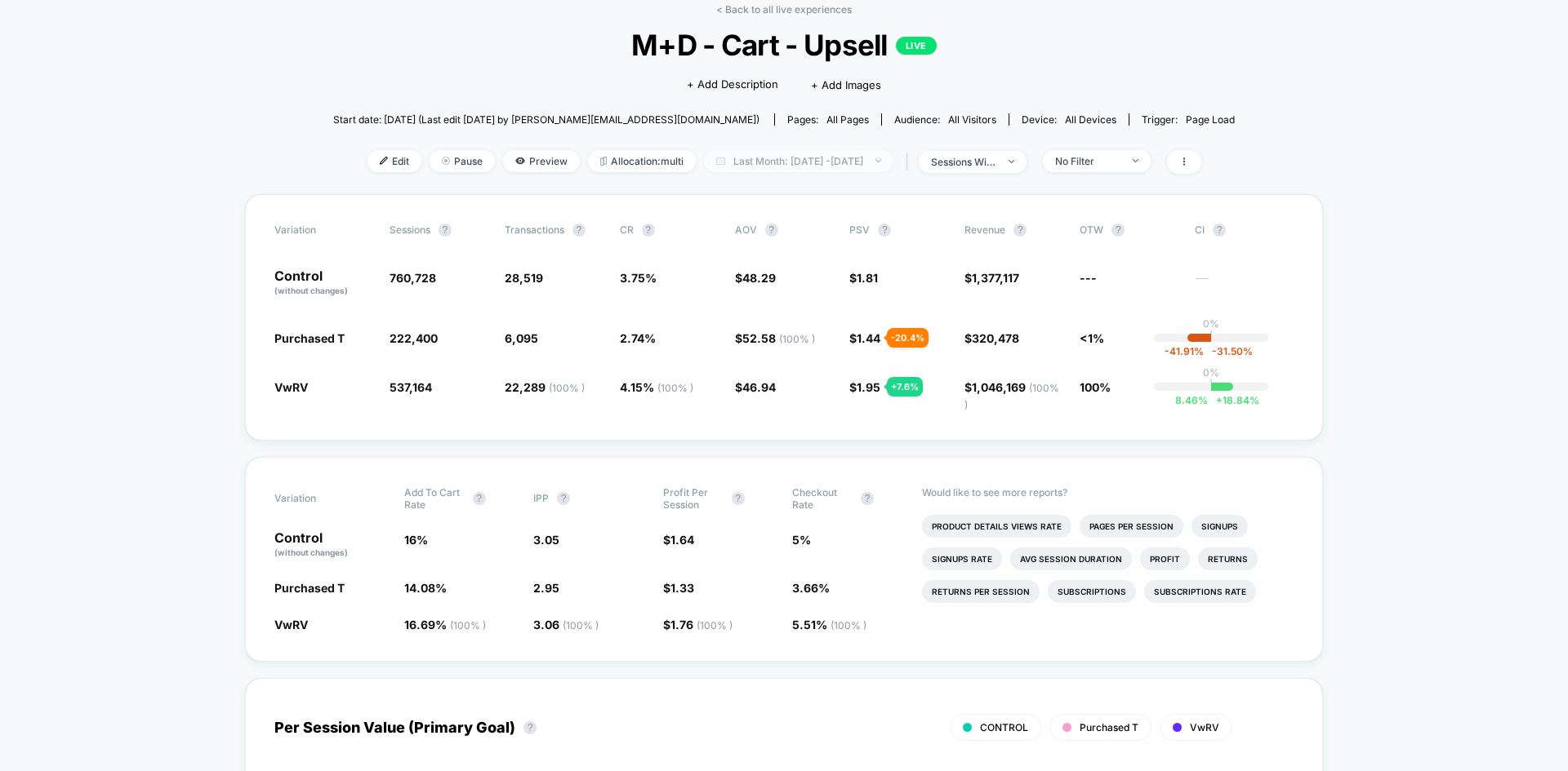
click at [893, 163] on span "Last Month: [DATE] - [DATE]" at bounding box center [799, 161] width 189 height 22
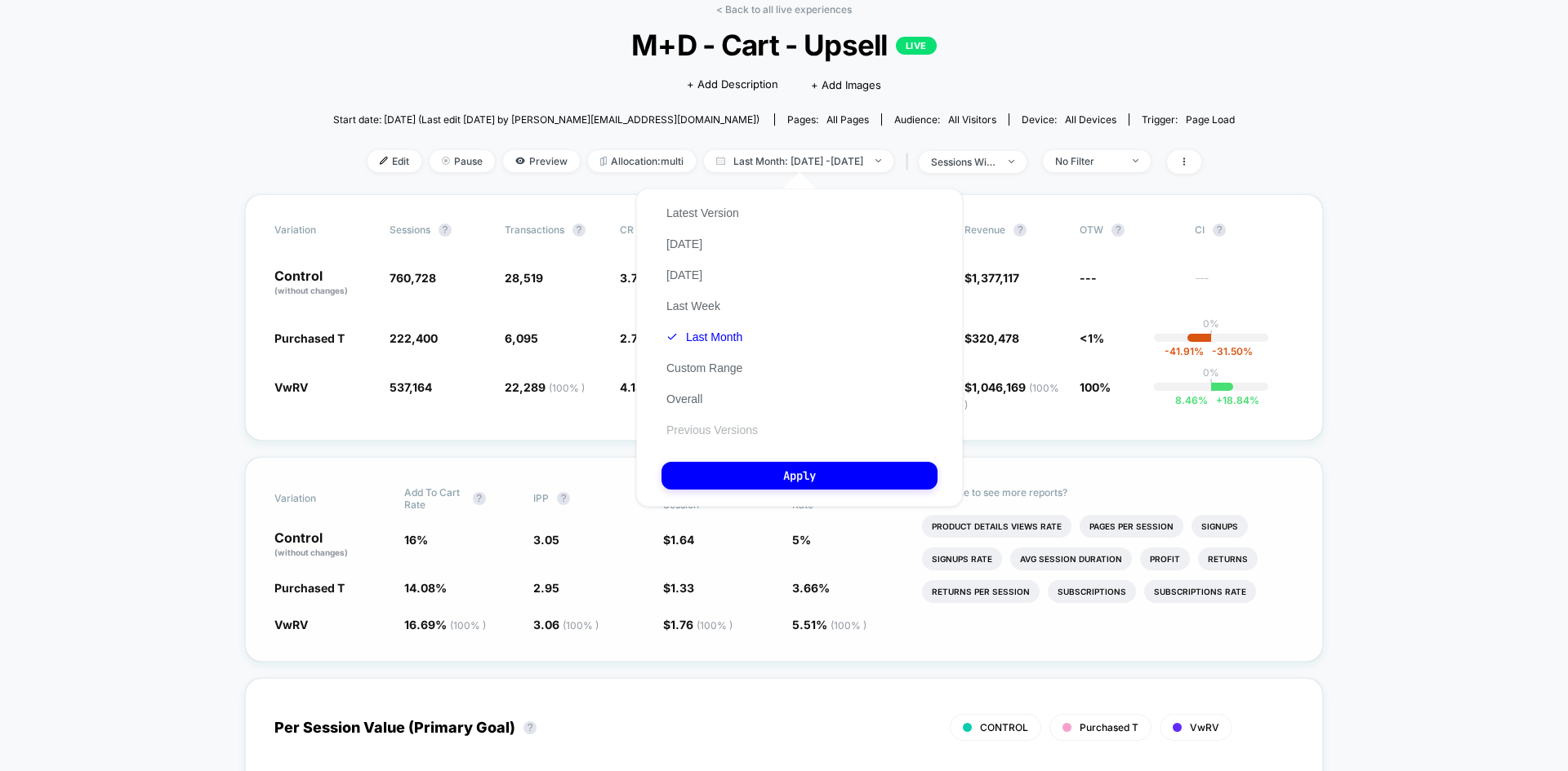
click at [748, 429] on button "Previous Versions" at bounding box center [712, 430] width 101 height 15
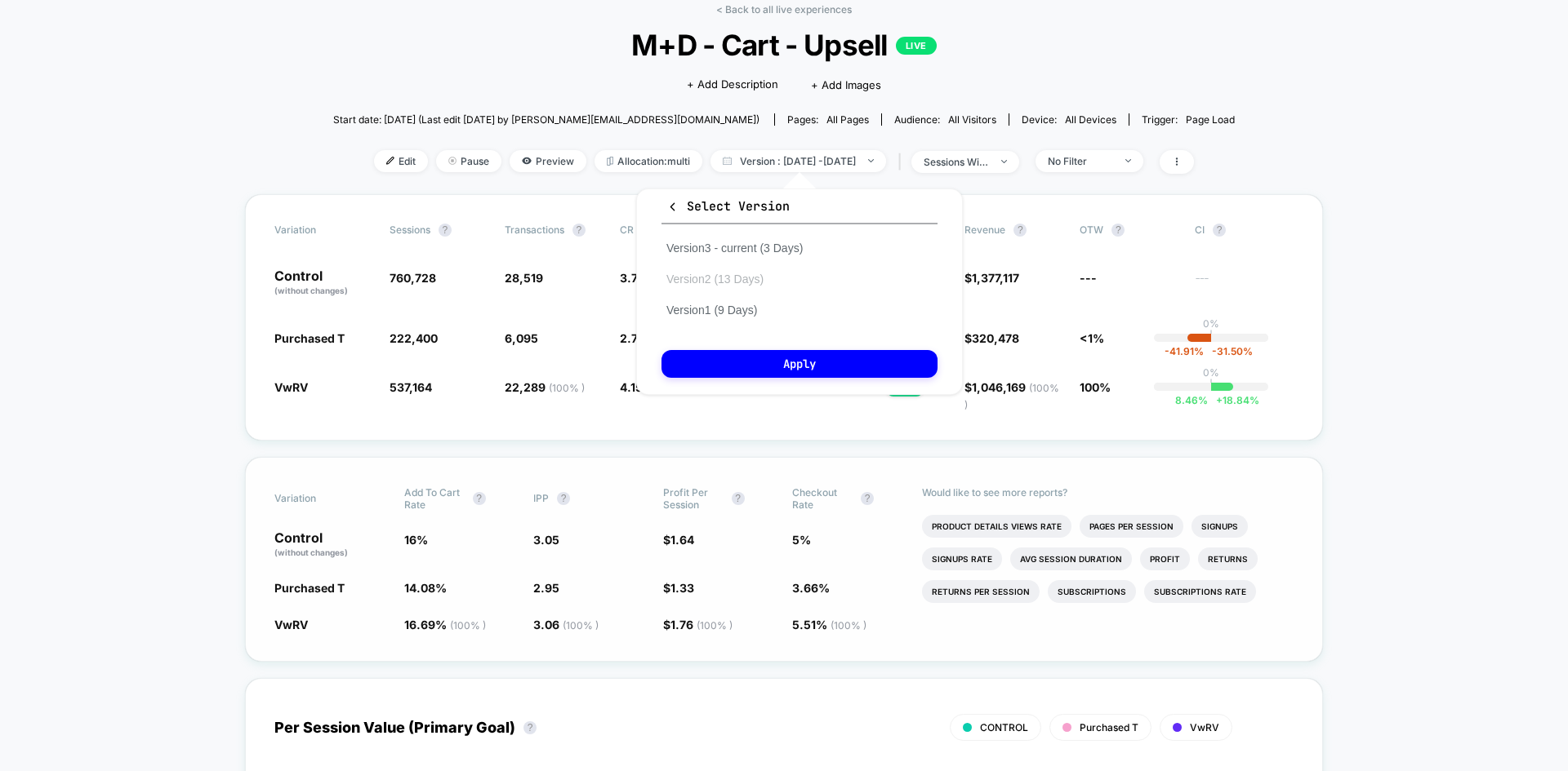
click at [745, 275] on button "Version 2 (13 Days)" at bounding box center [715, 279] width 107 height 15
click at [806, 365] on button "Apply" at bounding box center [799, 364] width 276 height 27
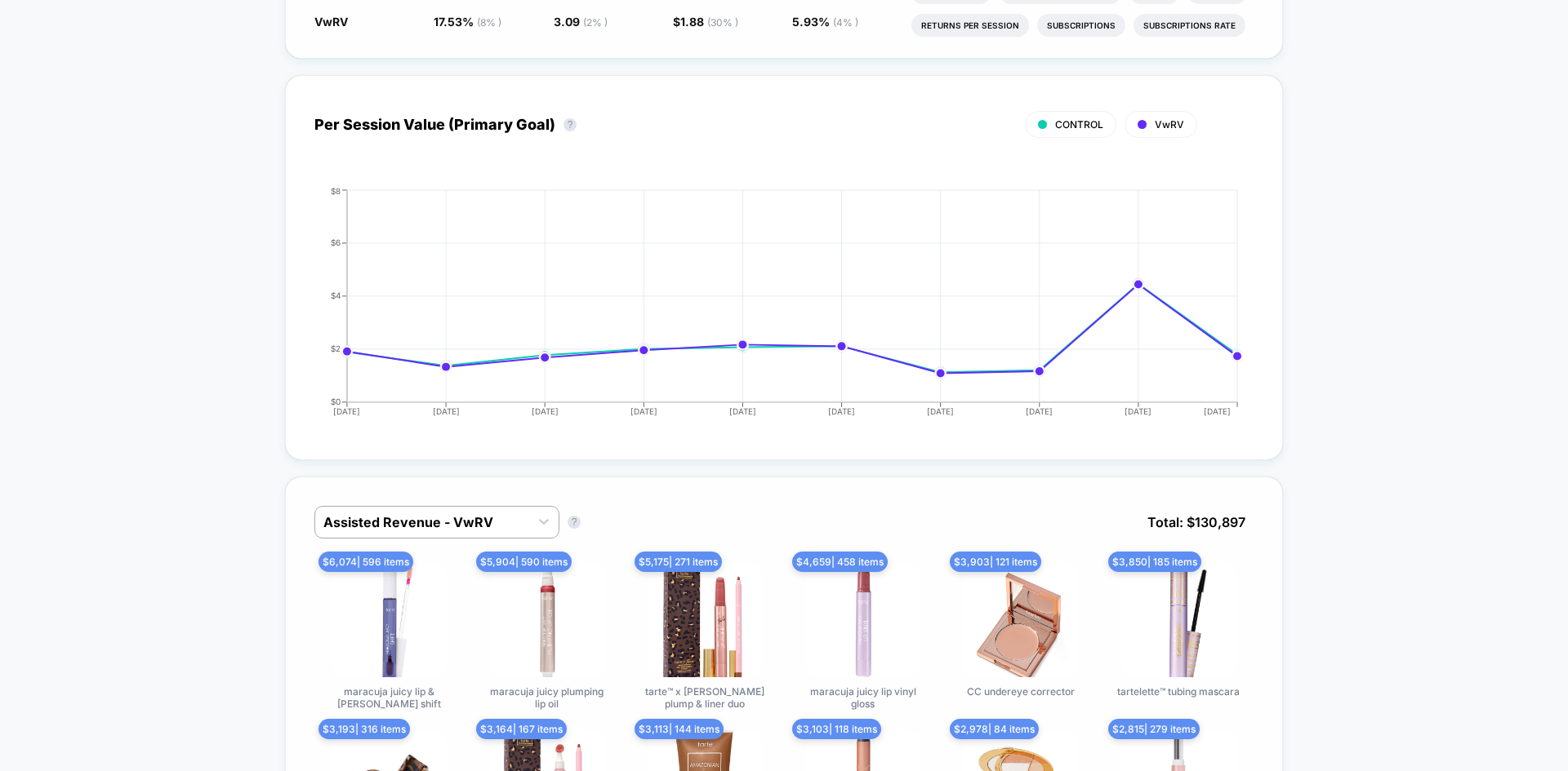
scroll to position [571, 0]
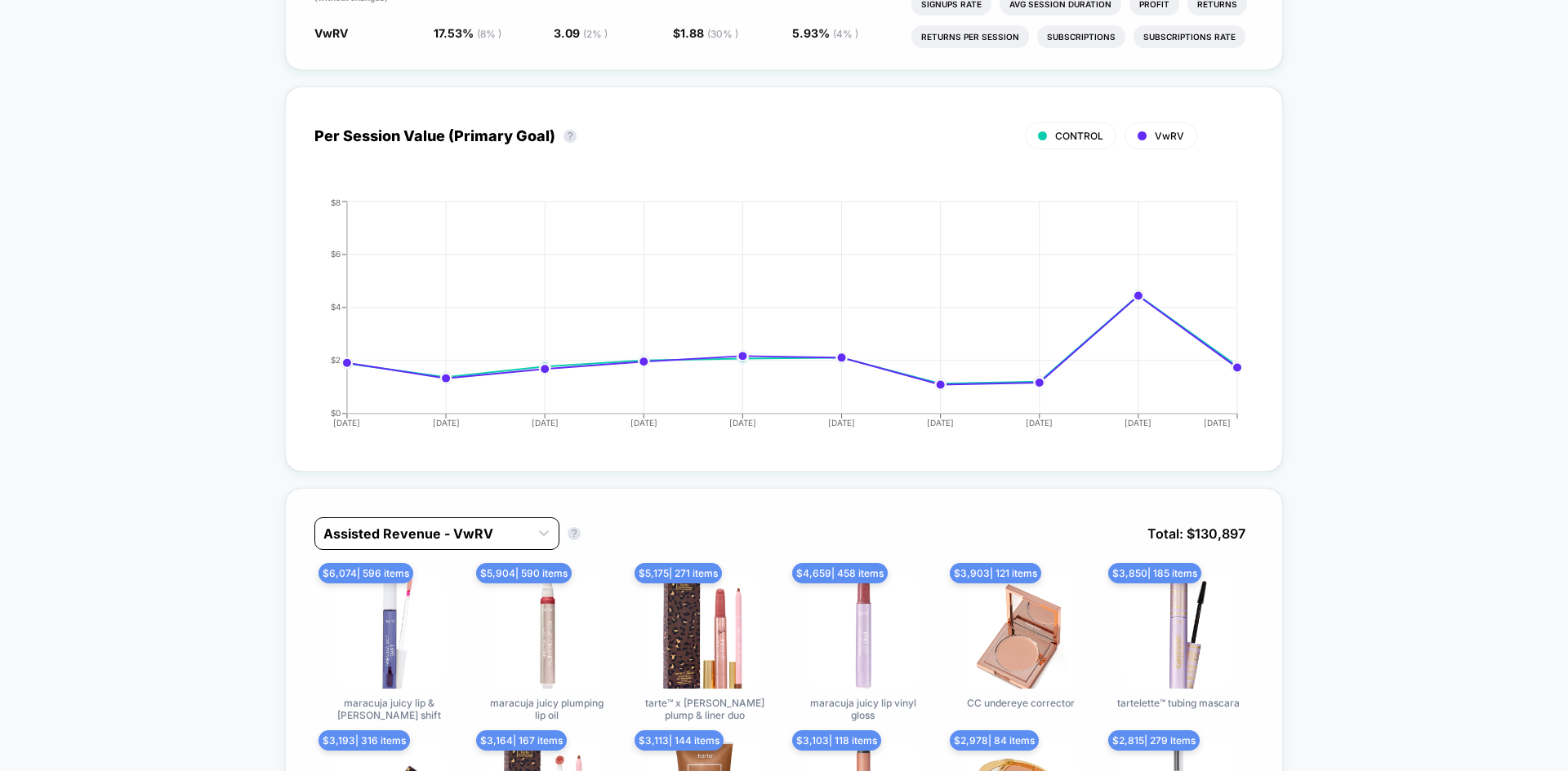
click at [454, 524] on div at bounding box center [422, 534] width 198 height 19
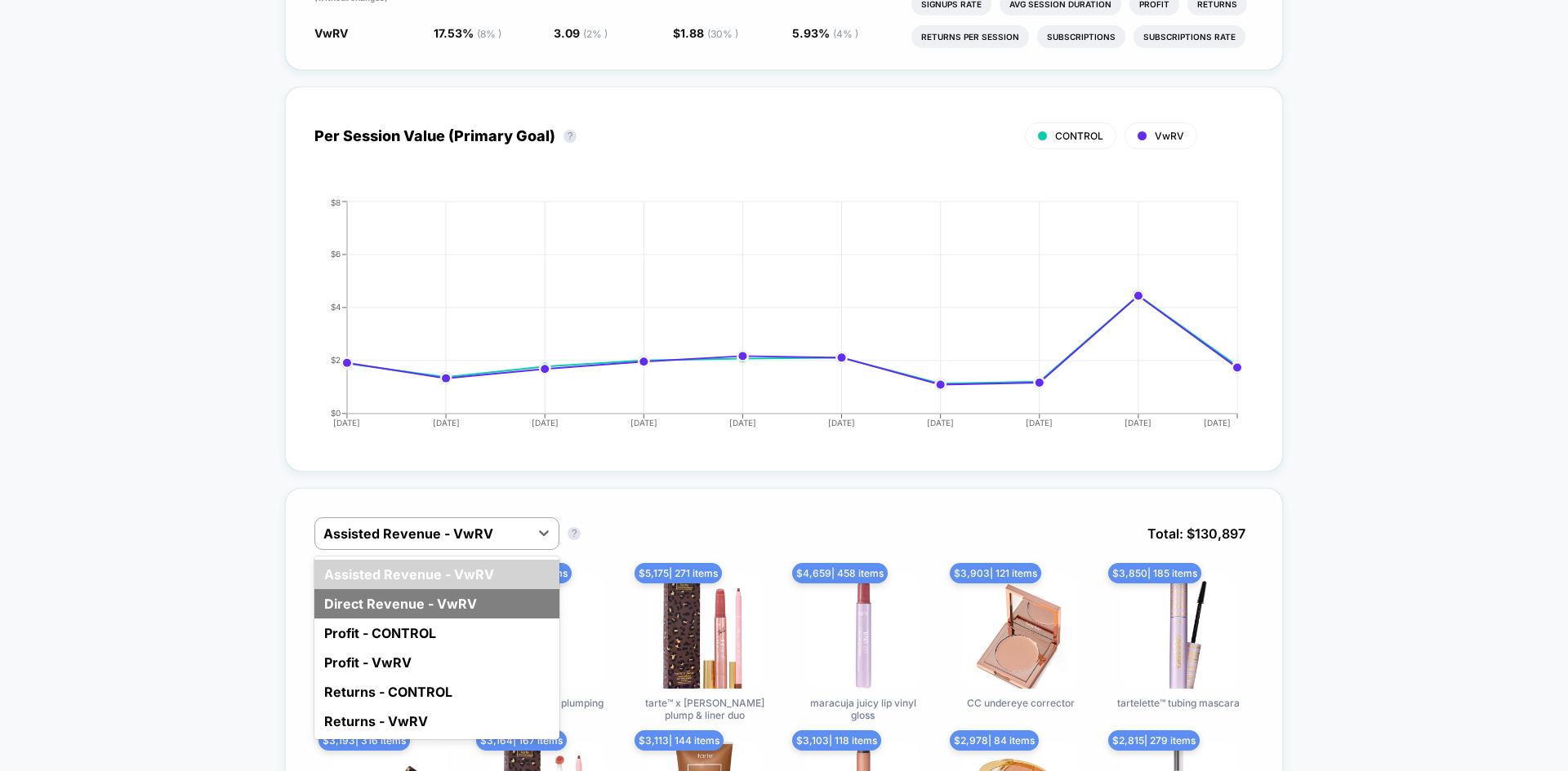
click at [443, 609] on div "Direct Revenue - VwRV" at bounding box center [436, 604] width 245 height 29
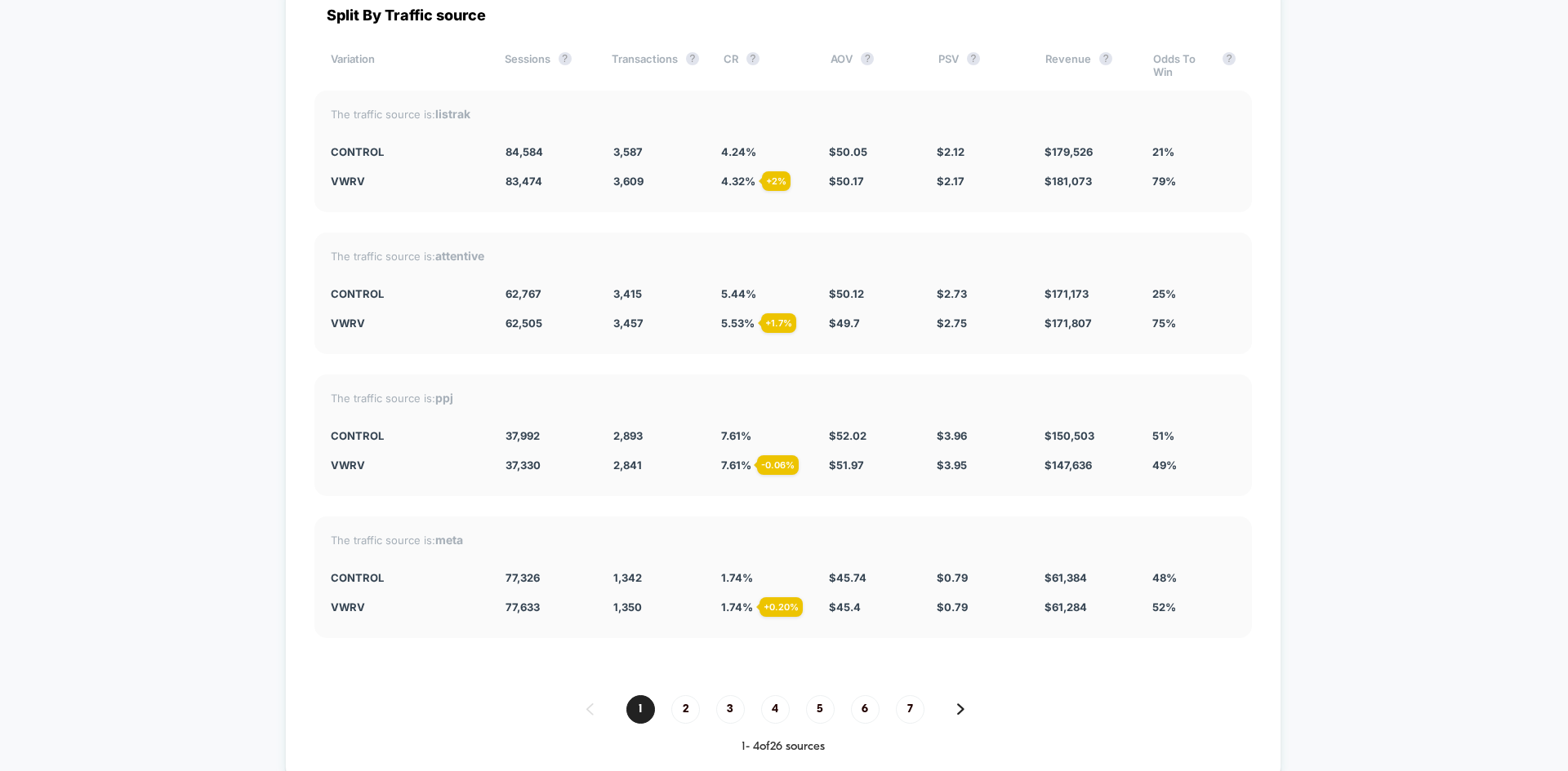
scroll to position [4326, 0]
